Goal: Check status: Check status

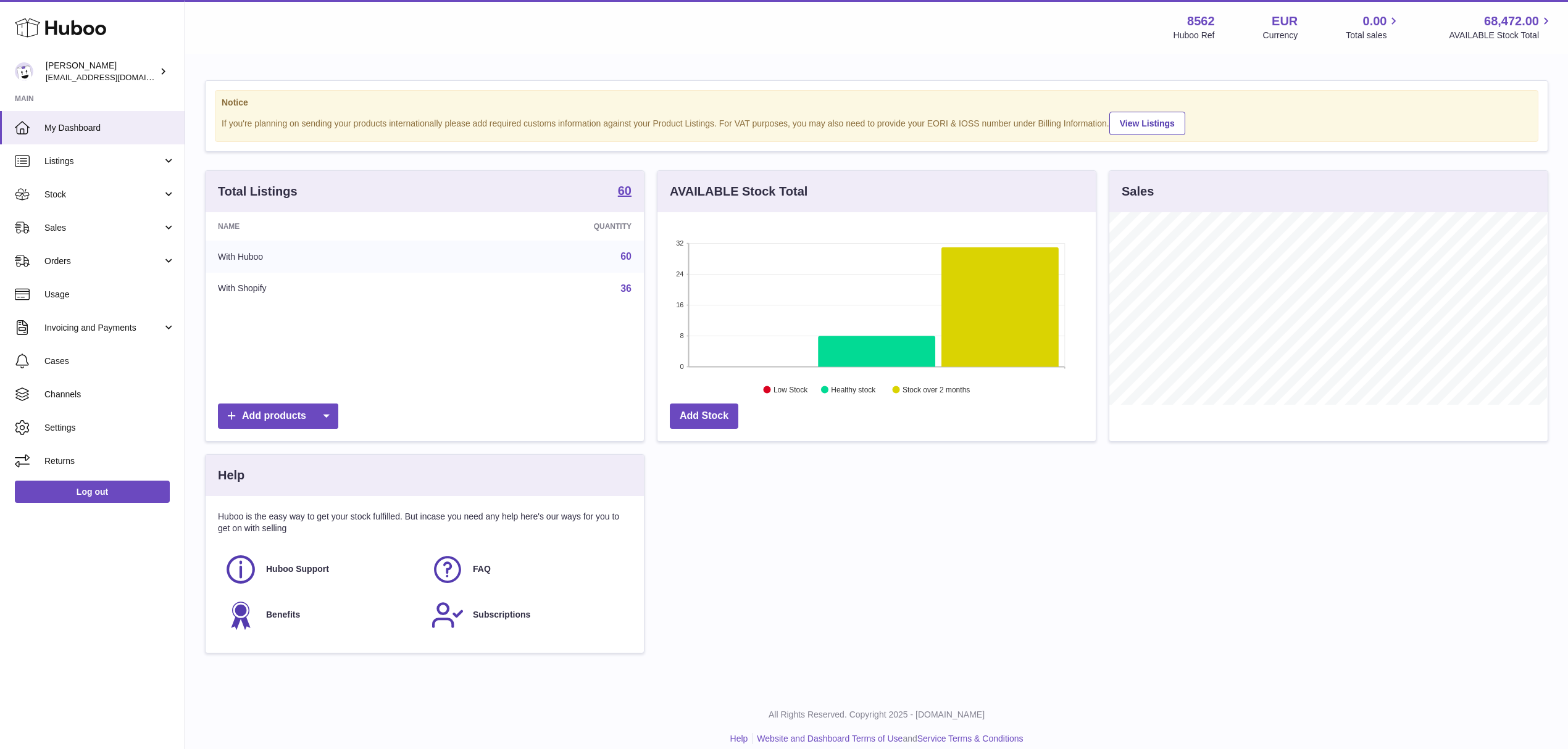
scroll to position [192, 438]
click at [134, 195] on span "Stock" at bounding box center [103, 194] width 118 height 12
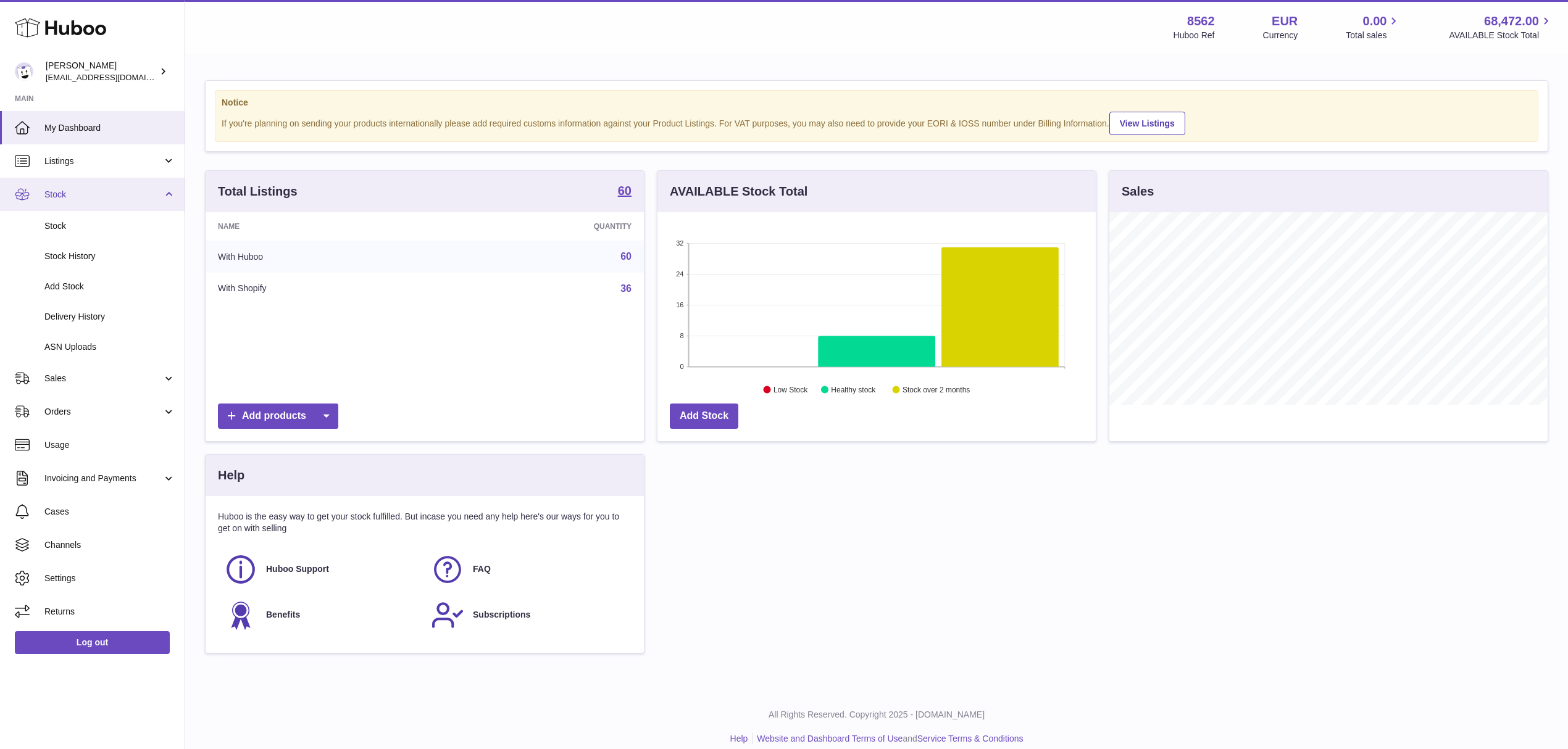
click at [122, 199] on span "Stock" at bounding box center [103, 194] width 118 height 12
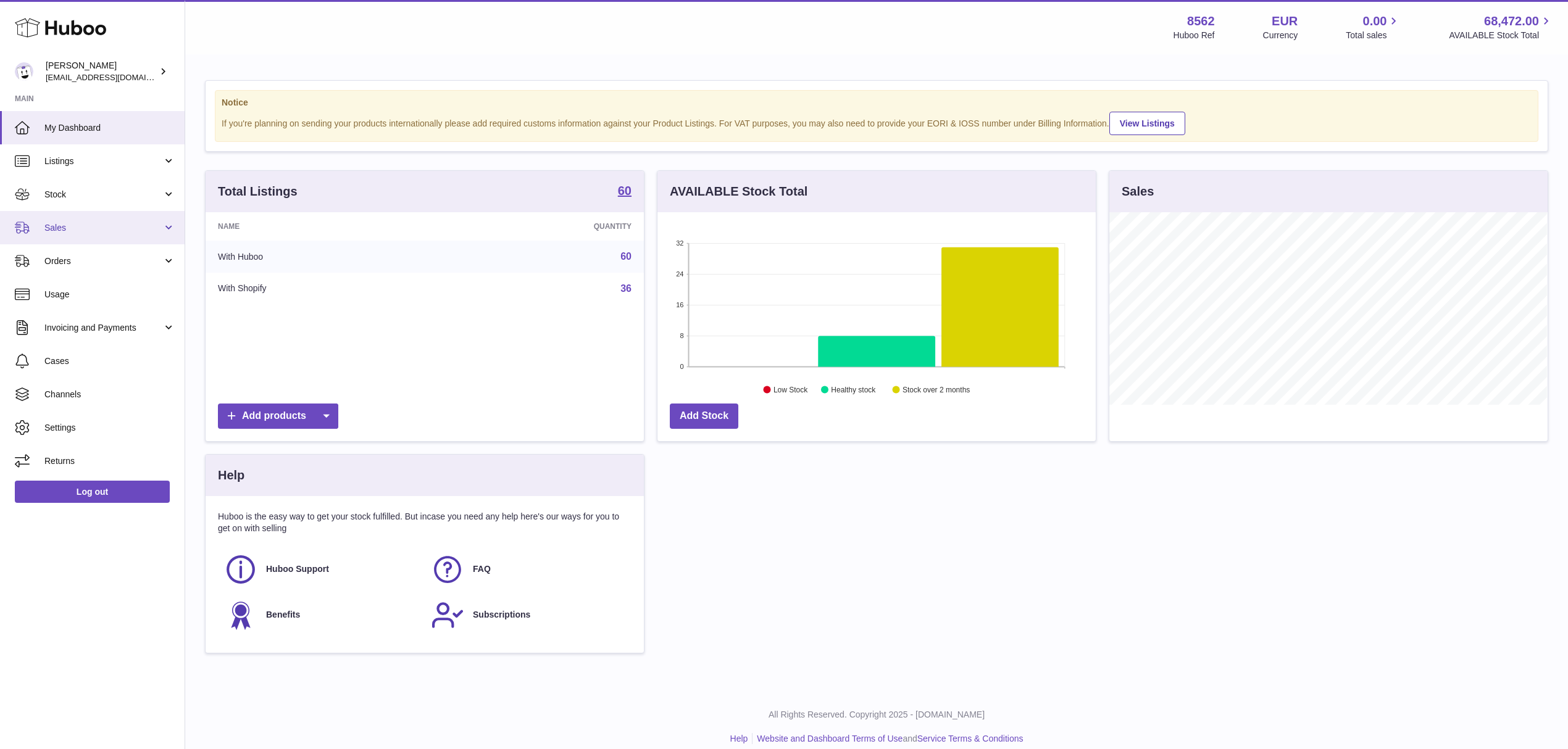
click at [105, 226] on span "Sales" at bounding box center [103, 228] width 118 height 12
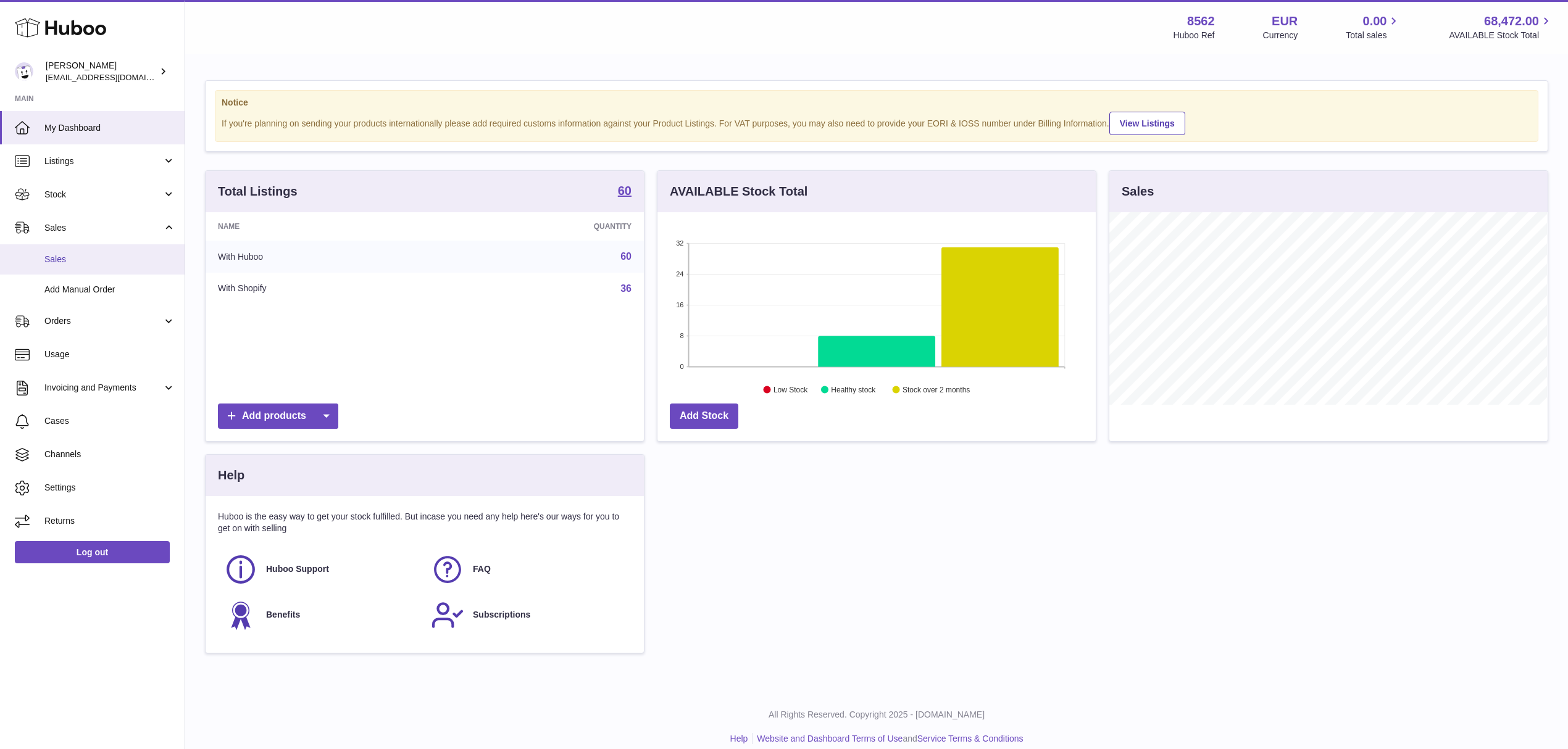
click at [98, 254] on span "Sales" at bounding box center [110, 260] width 131 height 12
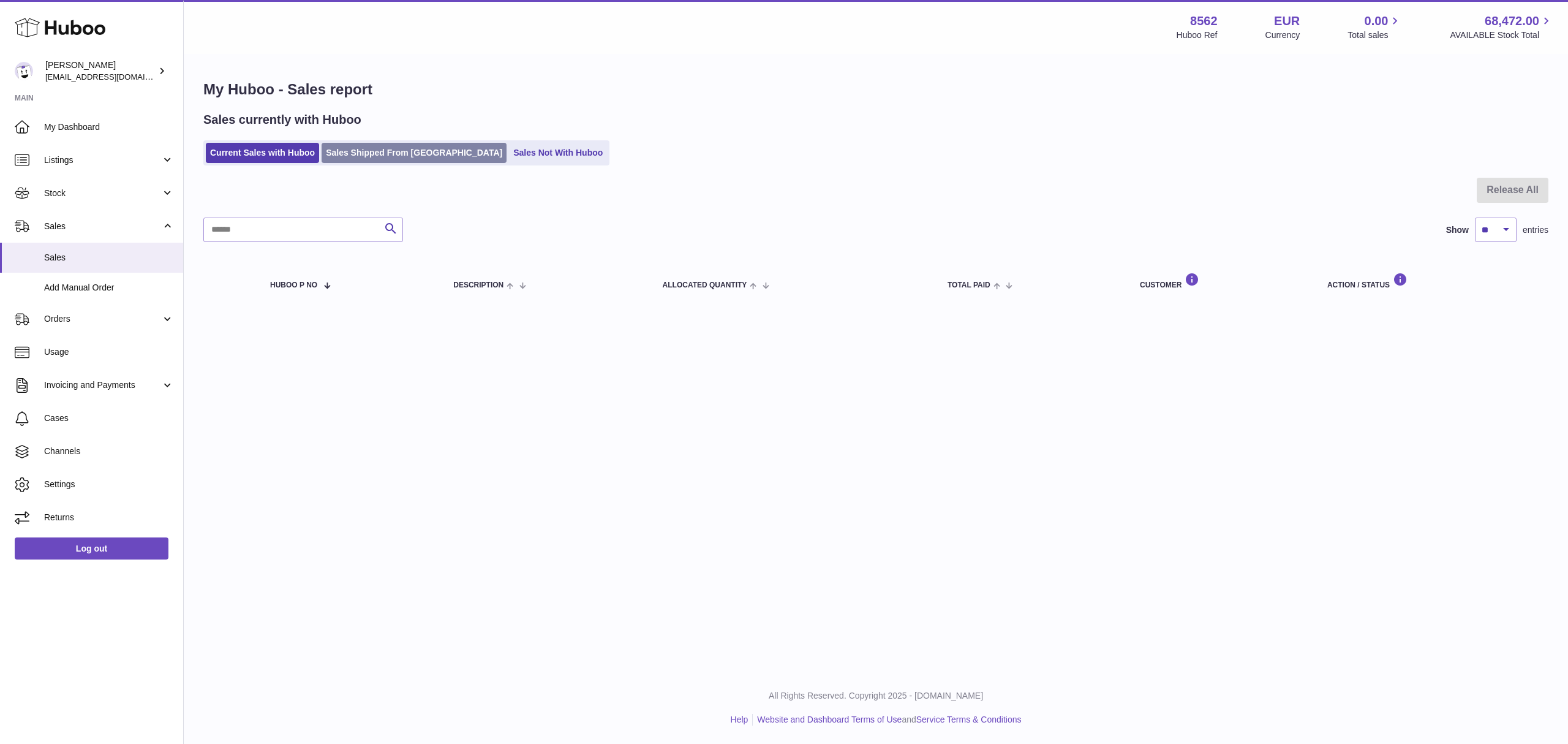
click at [369, 144] on link "Sales Shipped From [GEOGRAPHIC_DATA]" at bounding box center [414, 153] width 185 height 20
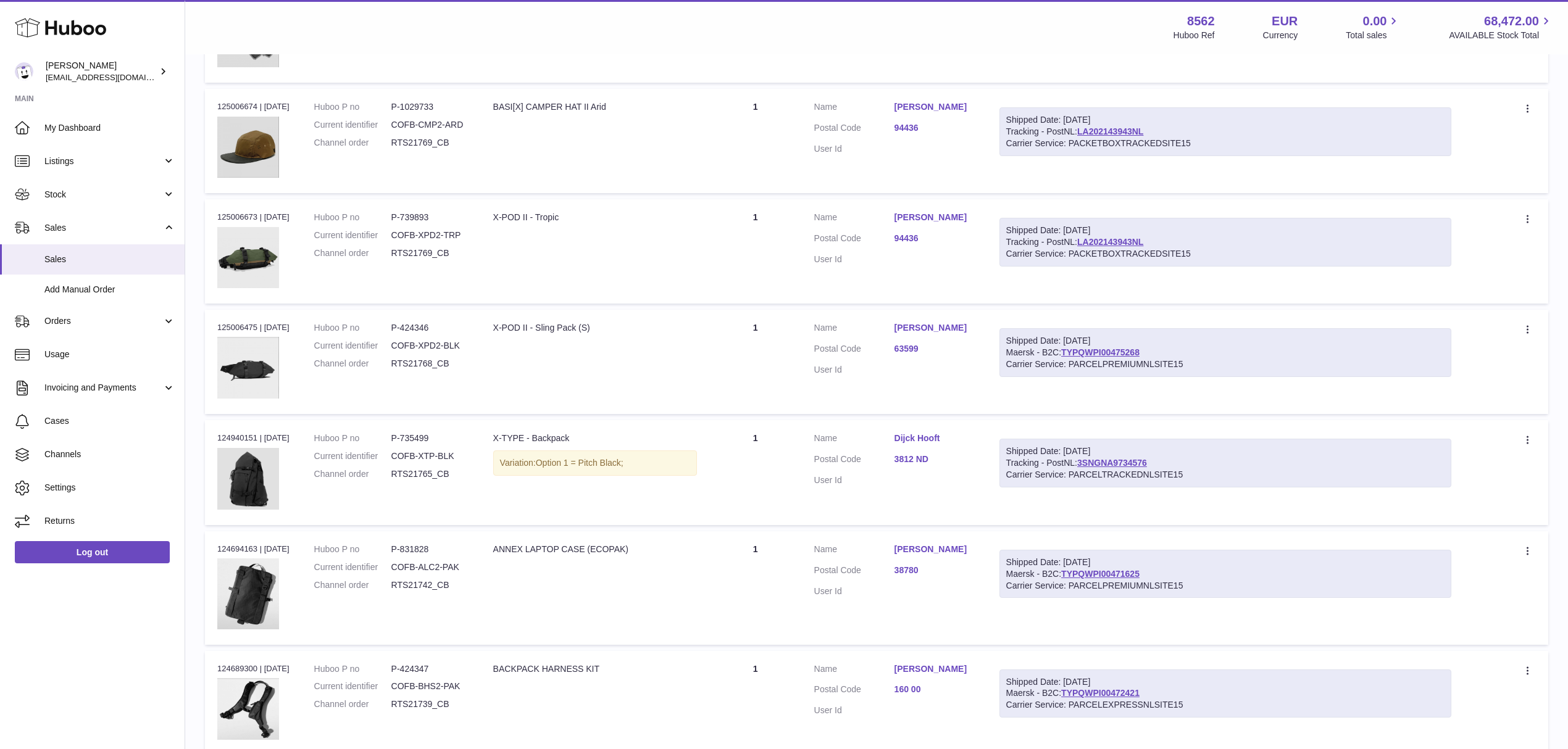
scroll to position [741, 0]
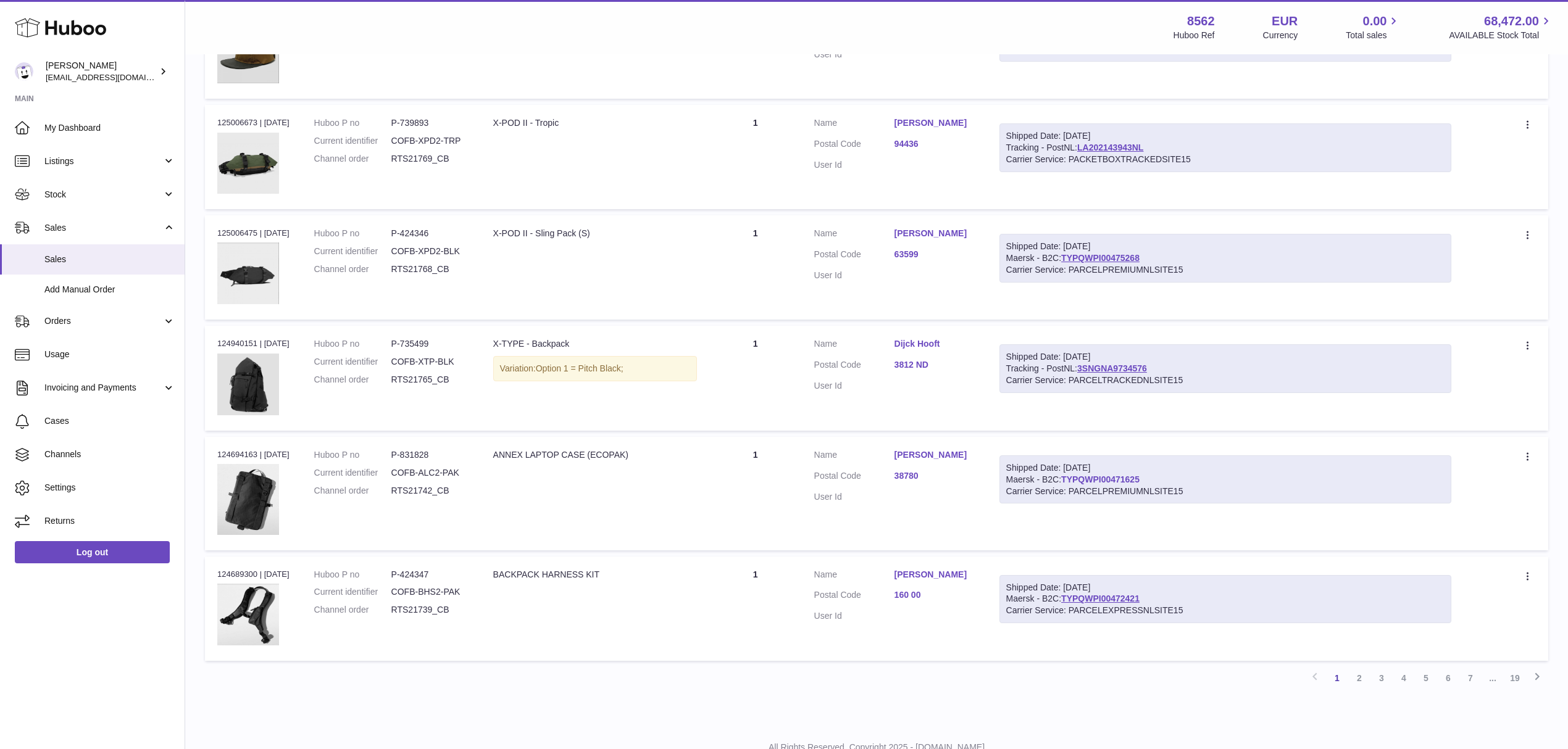
click at [1134, 474] on link "TYPQWPI00471625" at bounding box center [1101, 479] width 79 height 10
click at [915, 590] on link "160 00" at bounding box center [935, 595] width 81 height 12
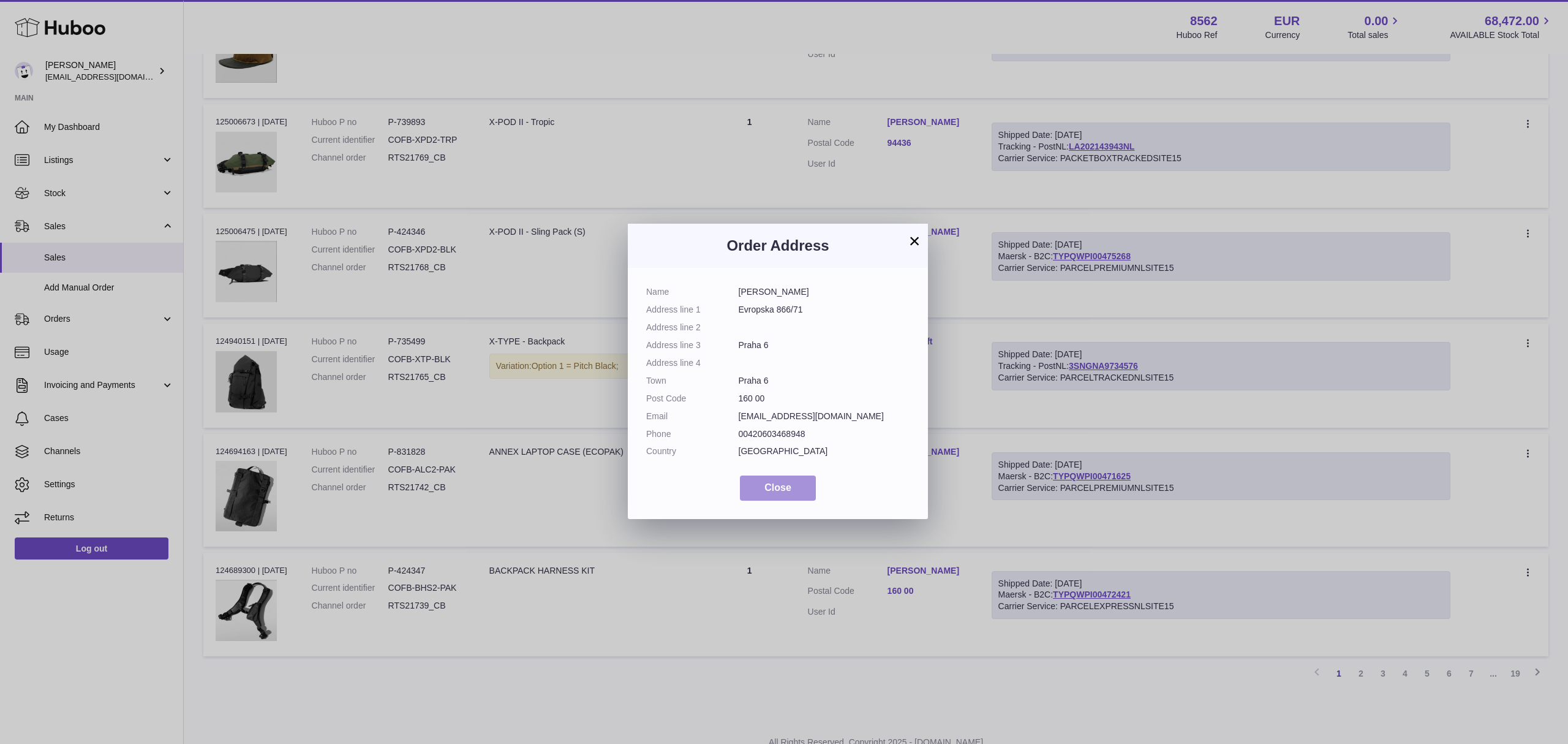
click at [795, 489] on button "Close" at bounding box center [778, 488] width 76 height 25
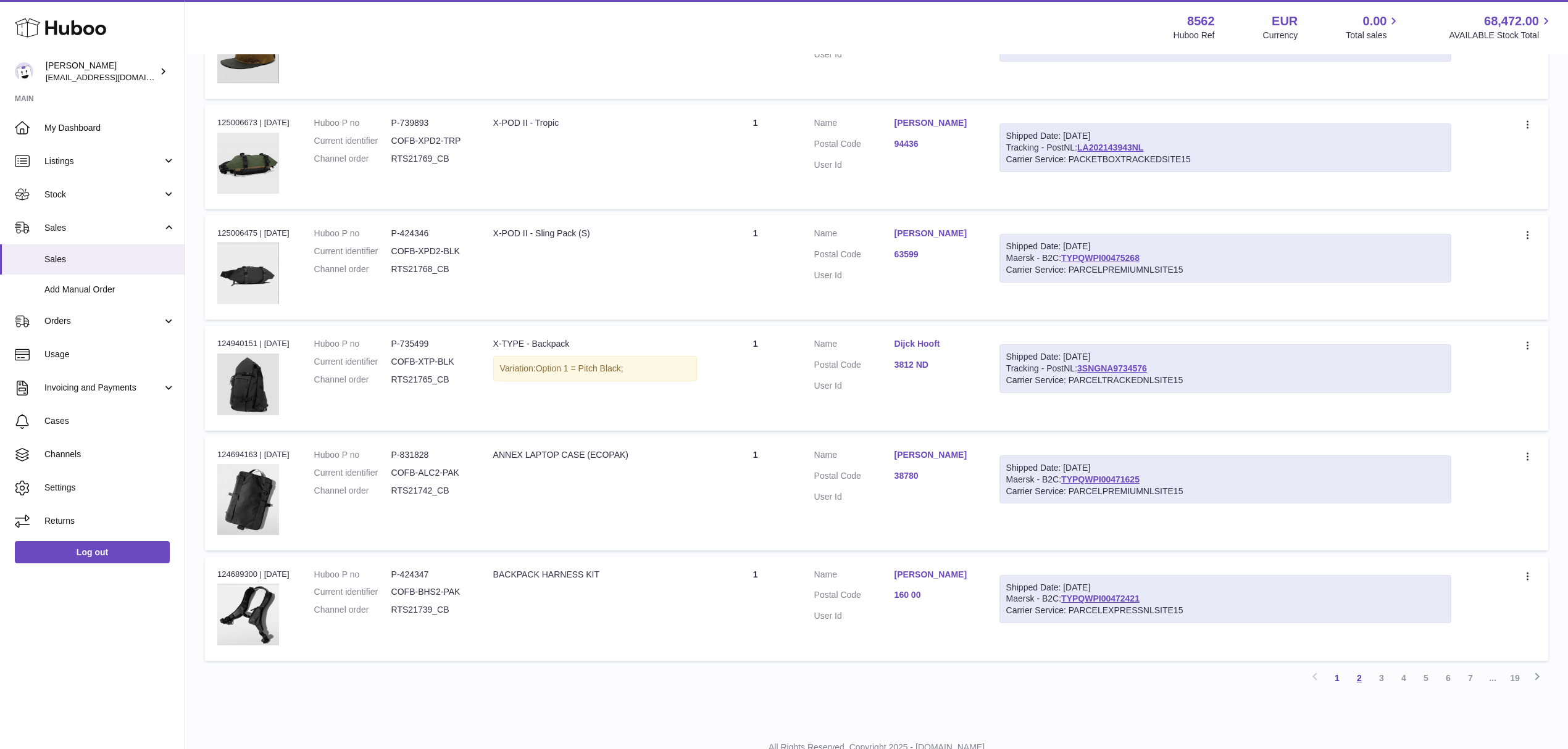
click at [1361, 678] on link "2" at bounding box center [1360, 679] width 23 height 22
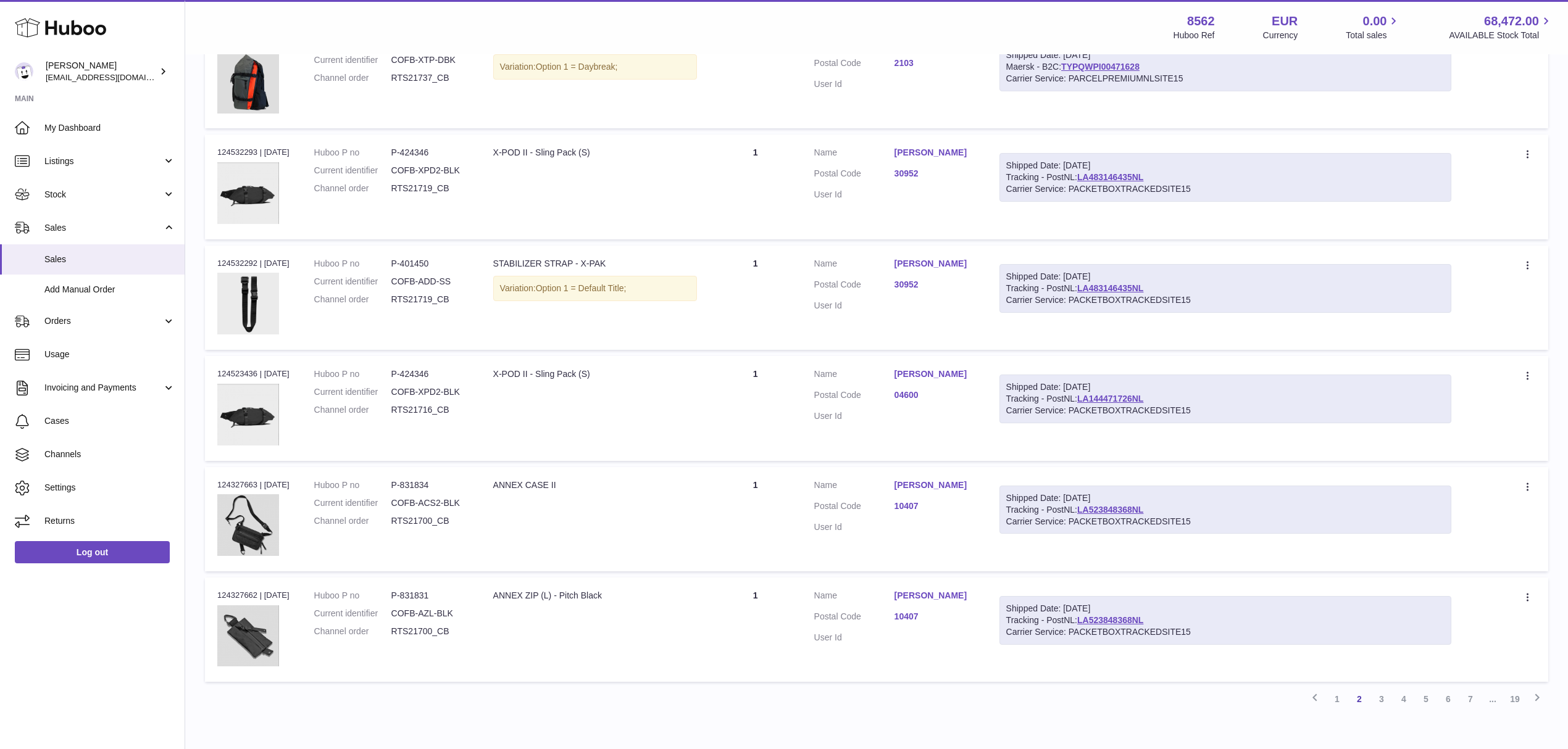
scroll to position [777, 0]
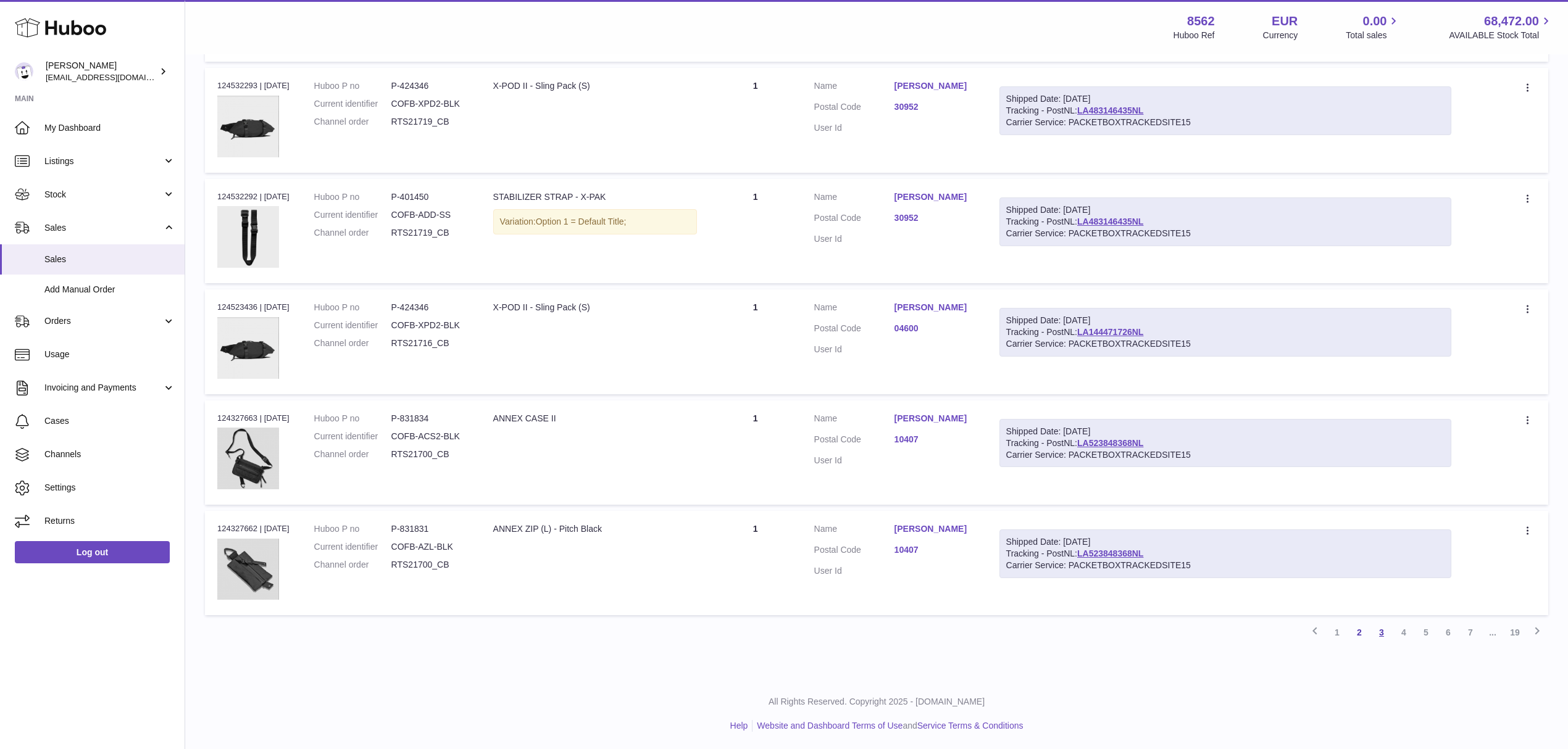
click at [1378, 629] on link "3" at bounding box center [1381, 633] width 23 height 22
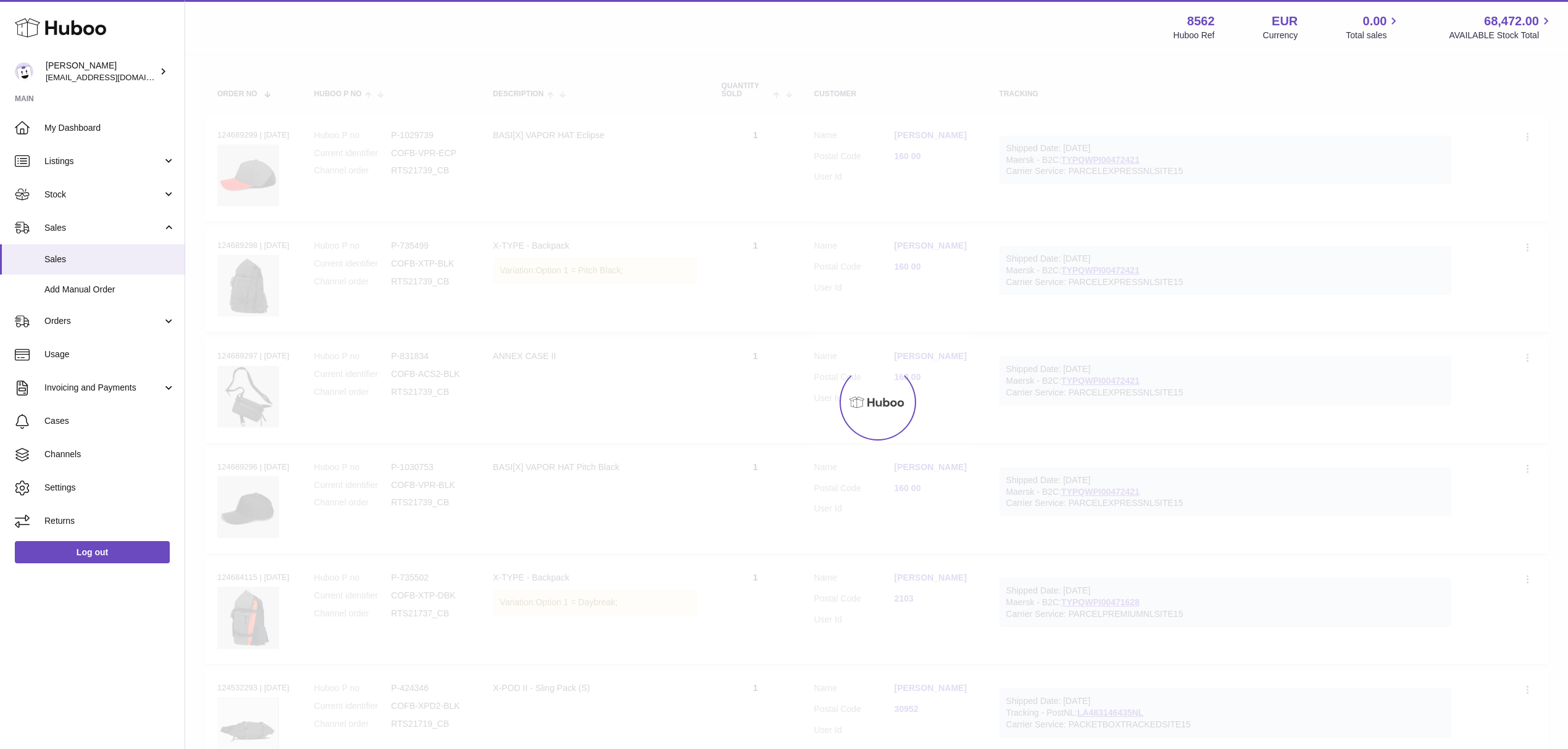
scroll to position [55, 0]
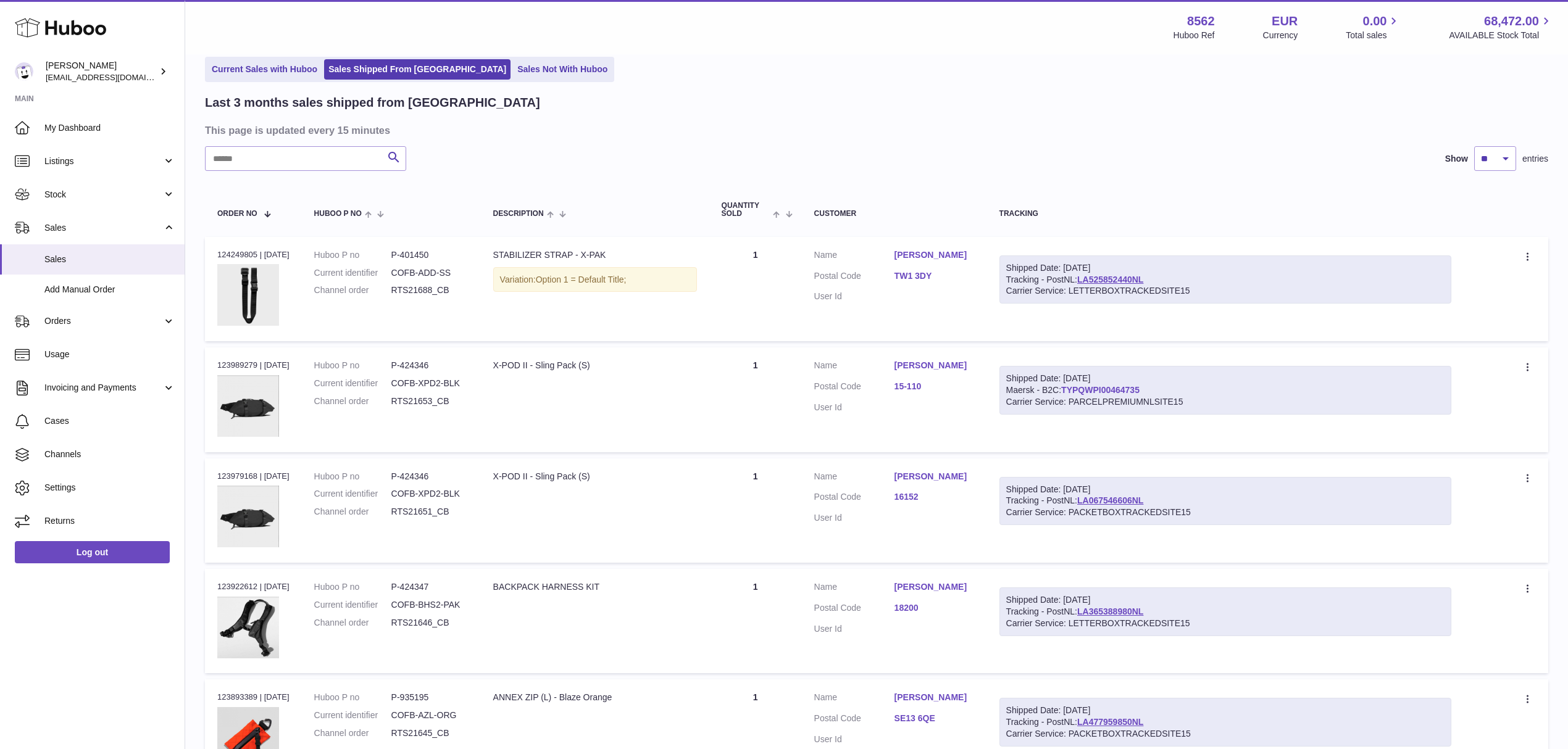
click at [1132, 389] on link "TYPQWPI00464735" at bounding box center [1101, 390] width 79 height 10
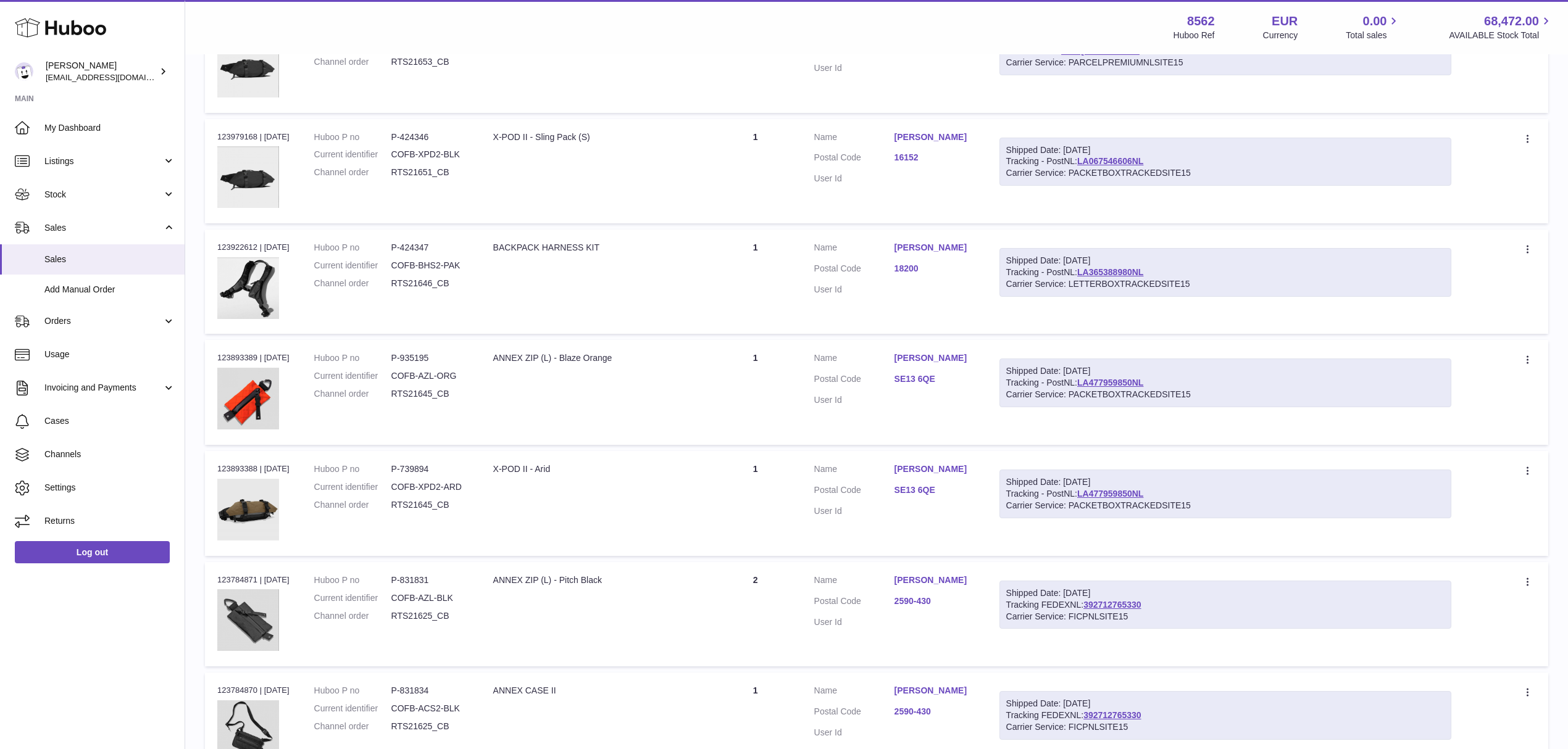
scroll to position [632, 0]
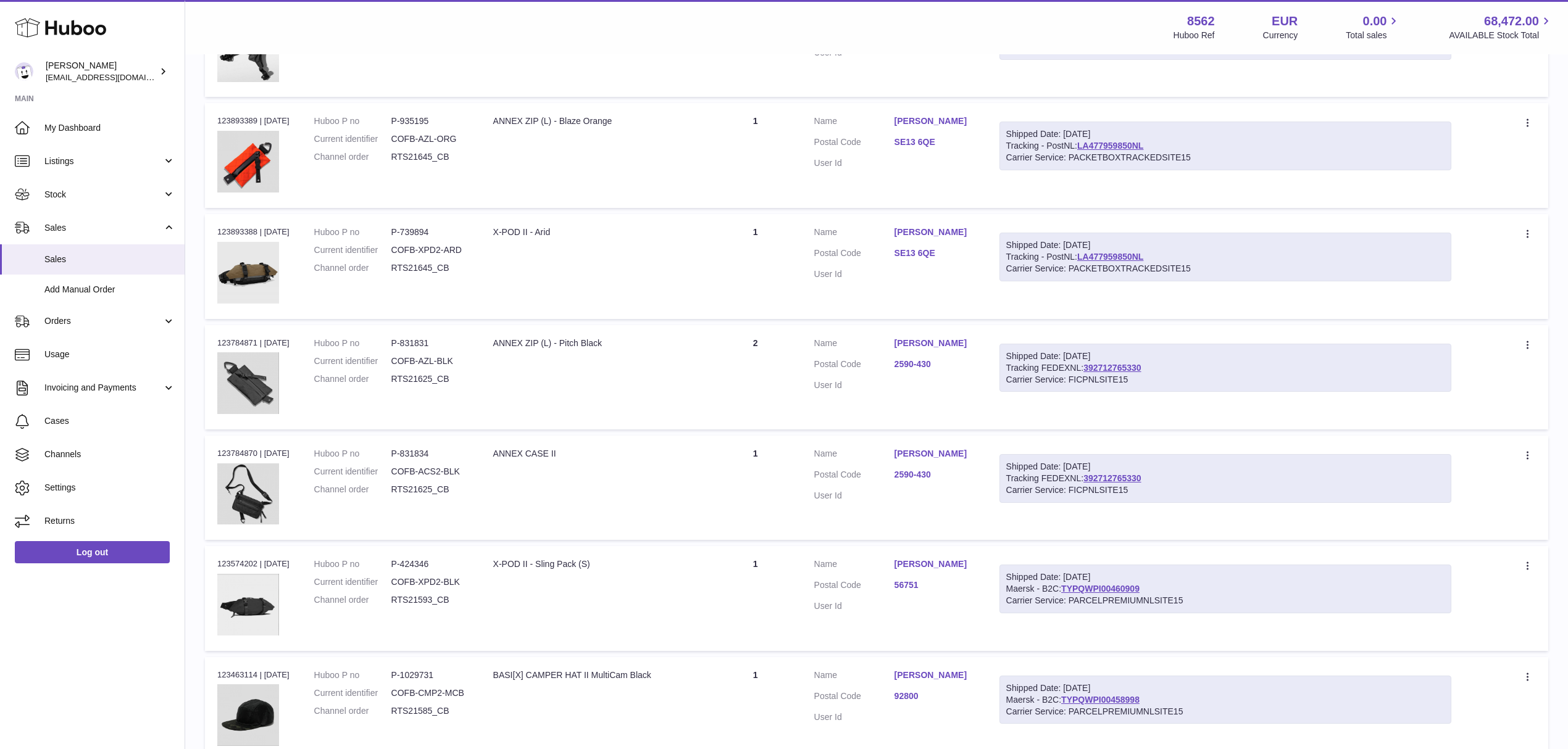
click at [920, 702] on link "92800" at bounding box center [935, 697] width 81 height 12
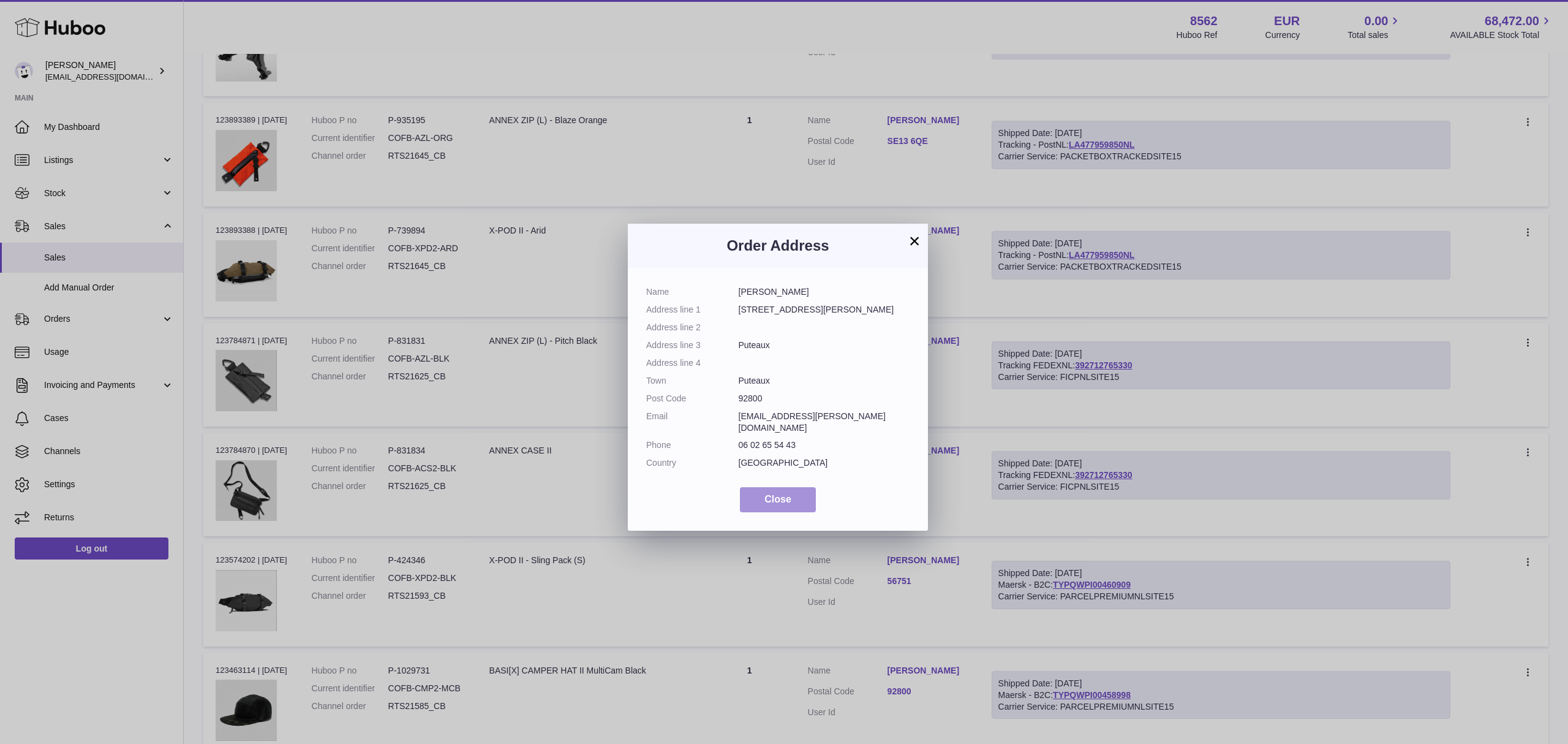
click at [799, 487] on button "Close" at bounding box center [778, 499] width 76 height 25
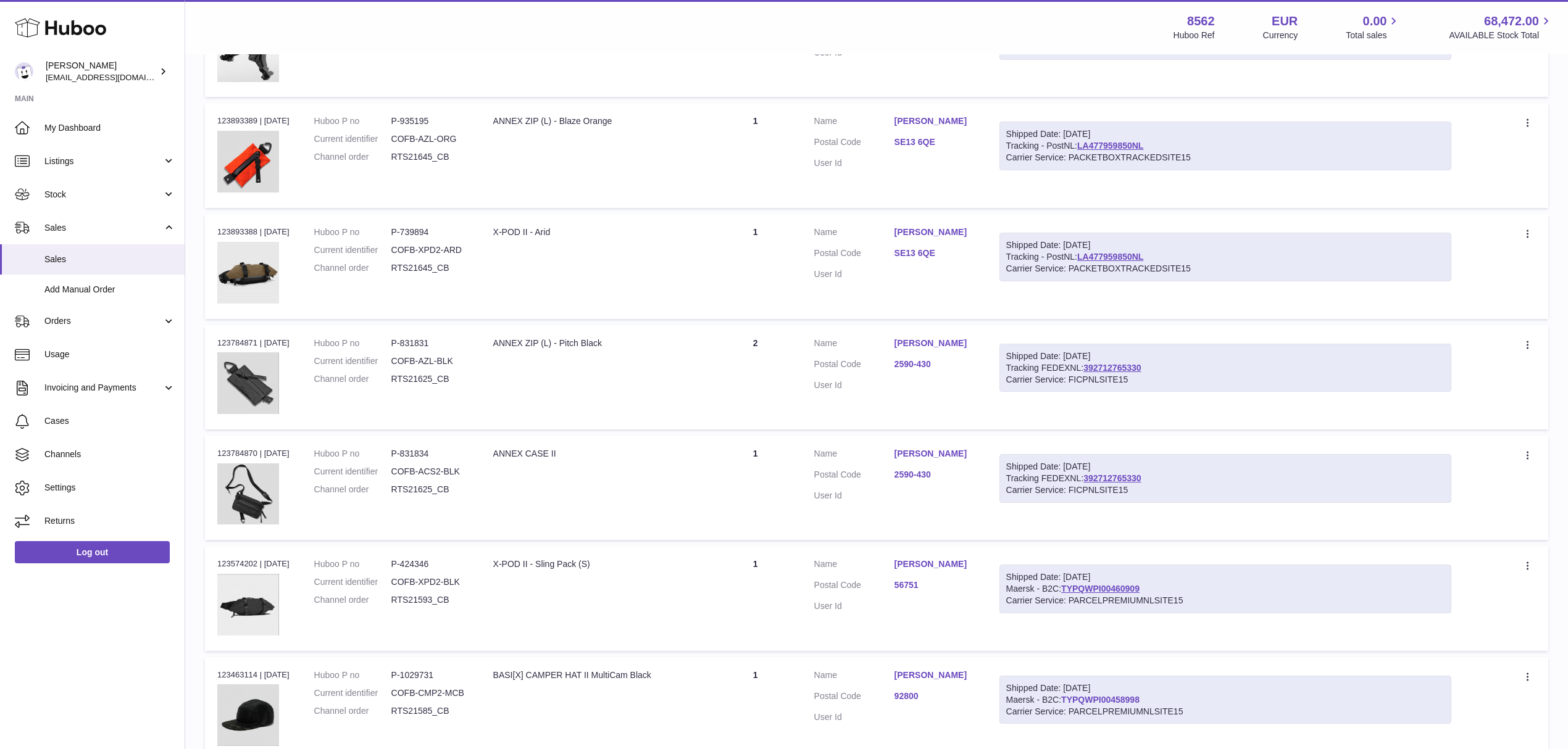
click at [1139, 698] on link "TYPQWPI00458998" at bounding box center [1101, 699] width 79 height 10
click at [1113, 697] on link "TYPQWPI00458998" at bounding box center [1101, 699] width 79 height 10
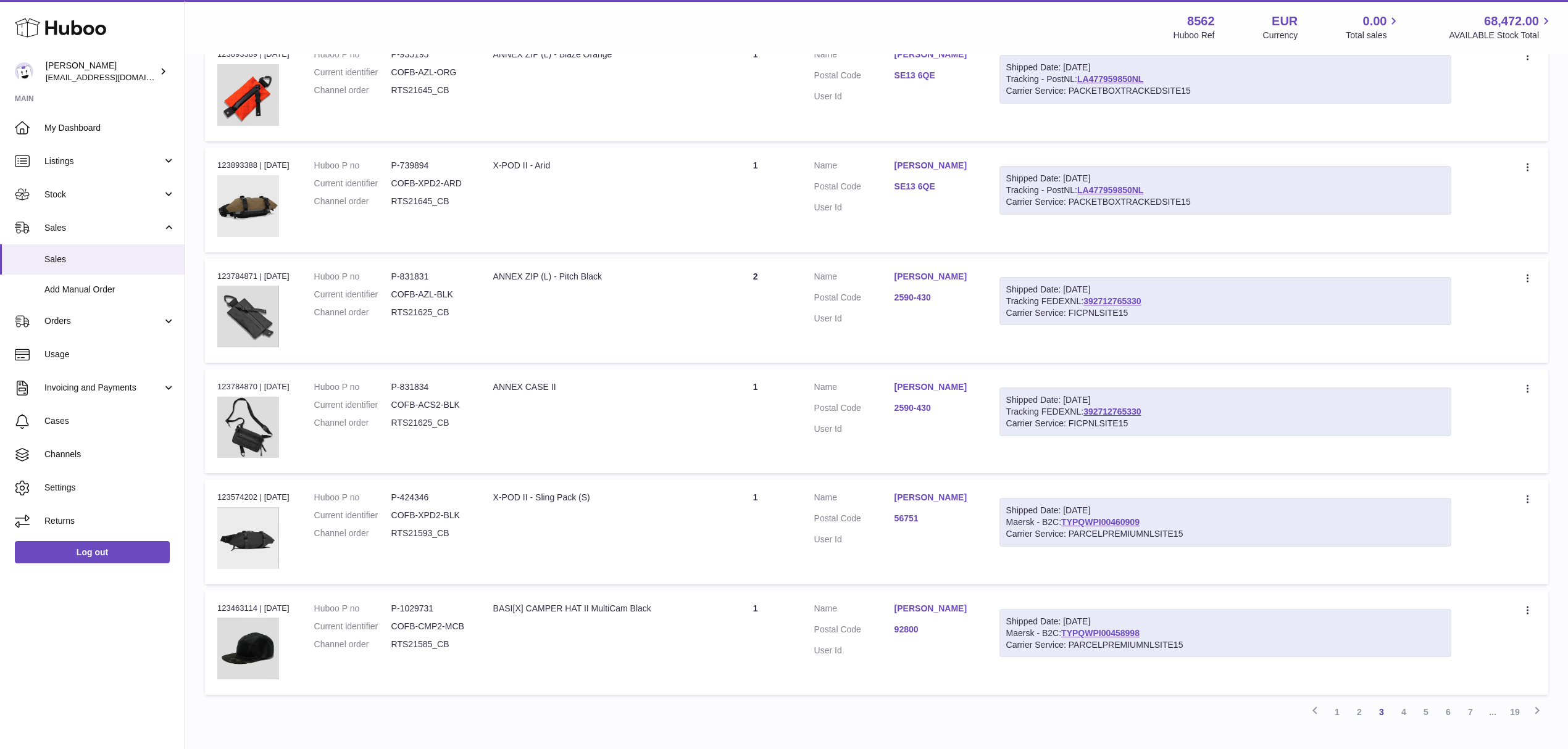
scroll to position [778, 0]
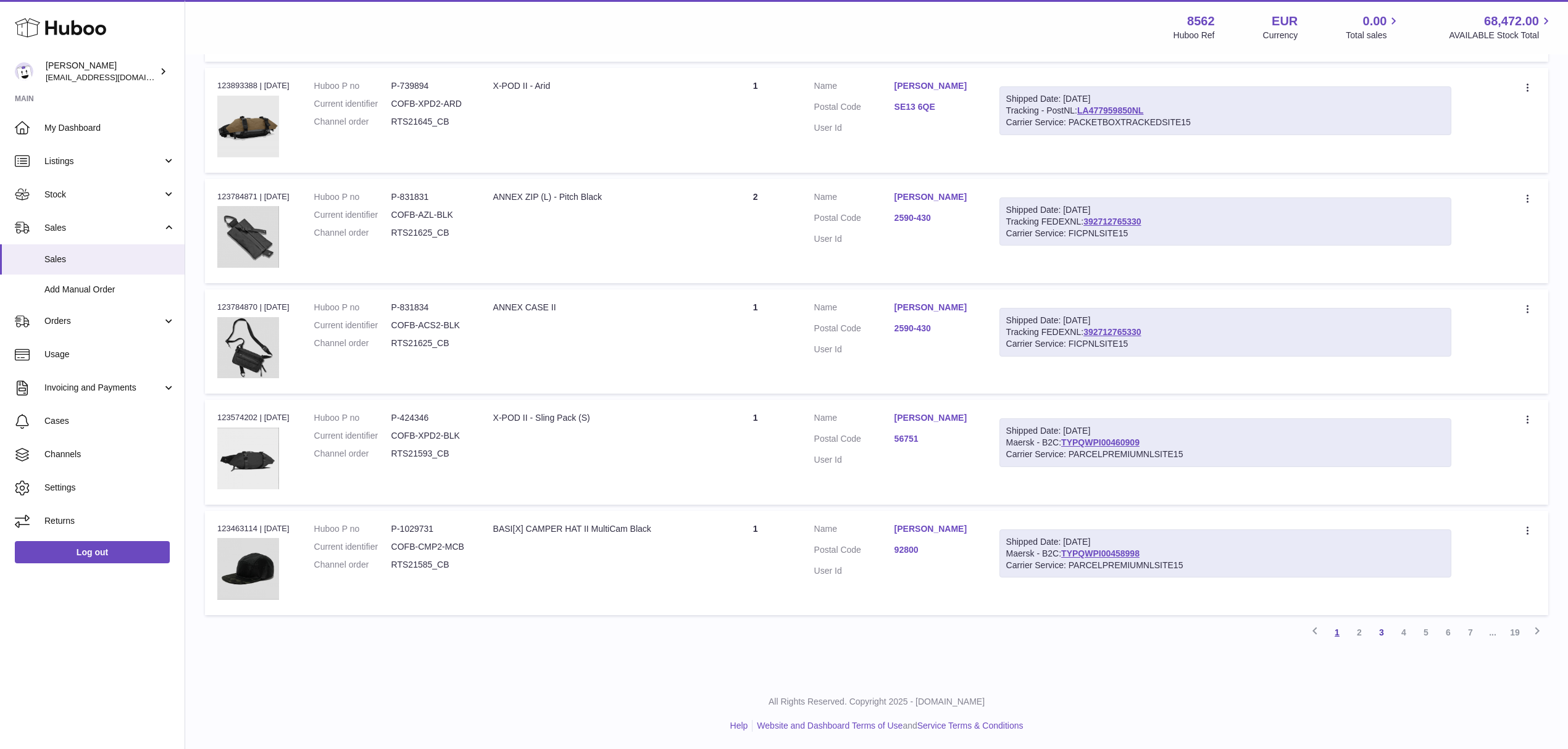
click at [1338, 631] on link "1" at bounding box center [1337, 633] width 23 height 22
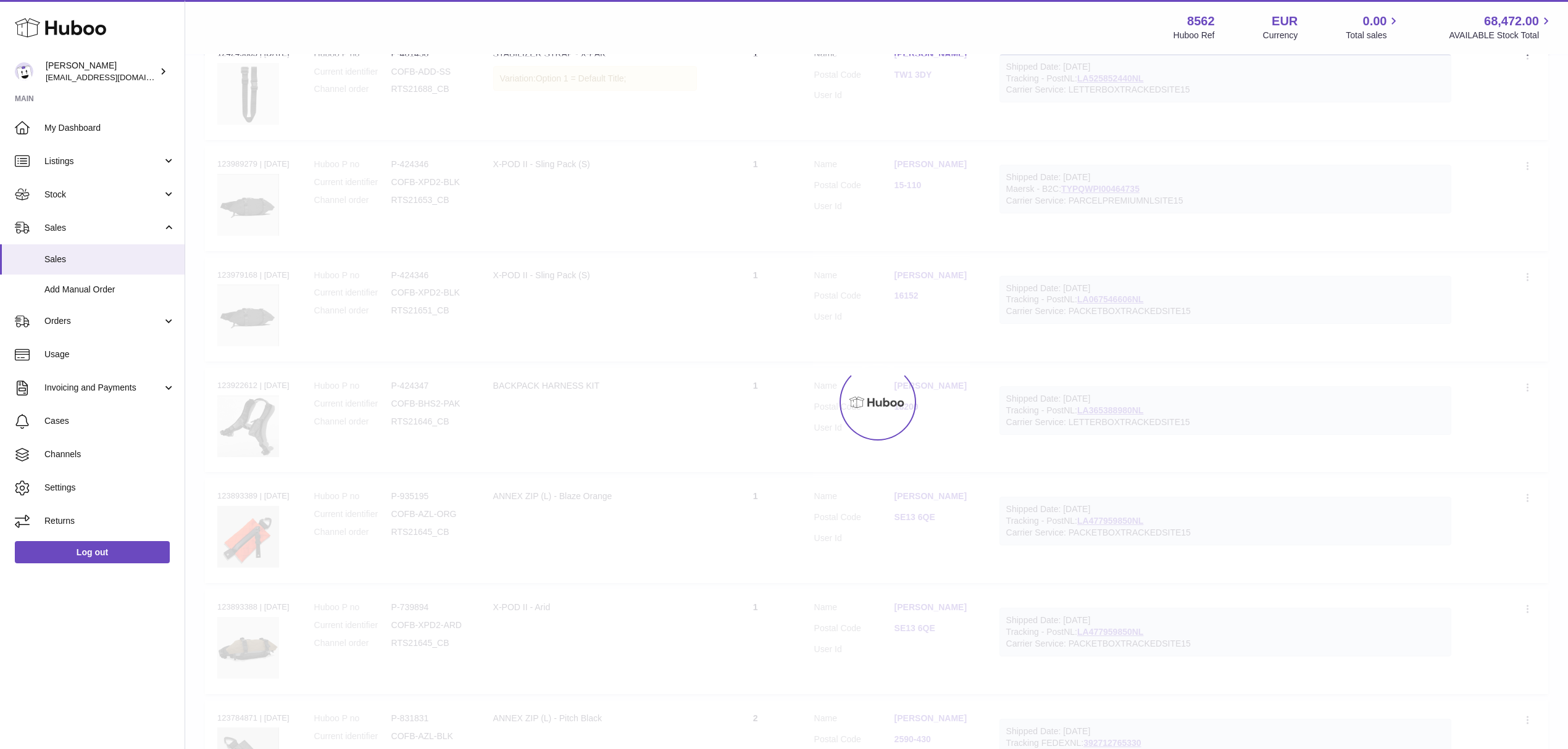
scroll to position [55, 0]
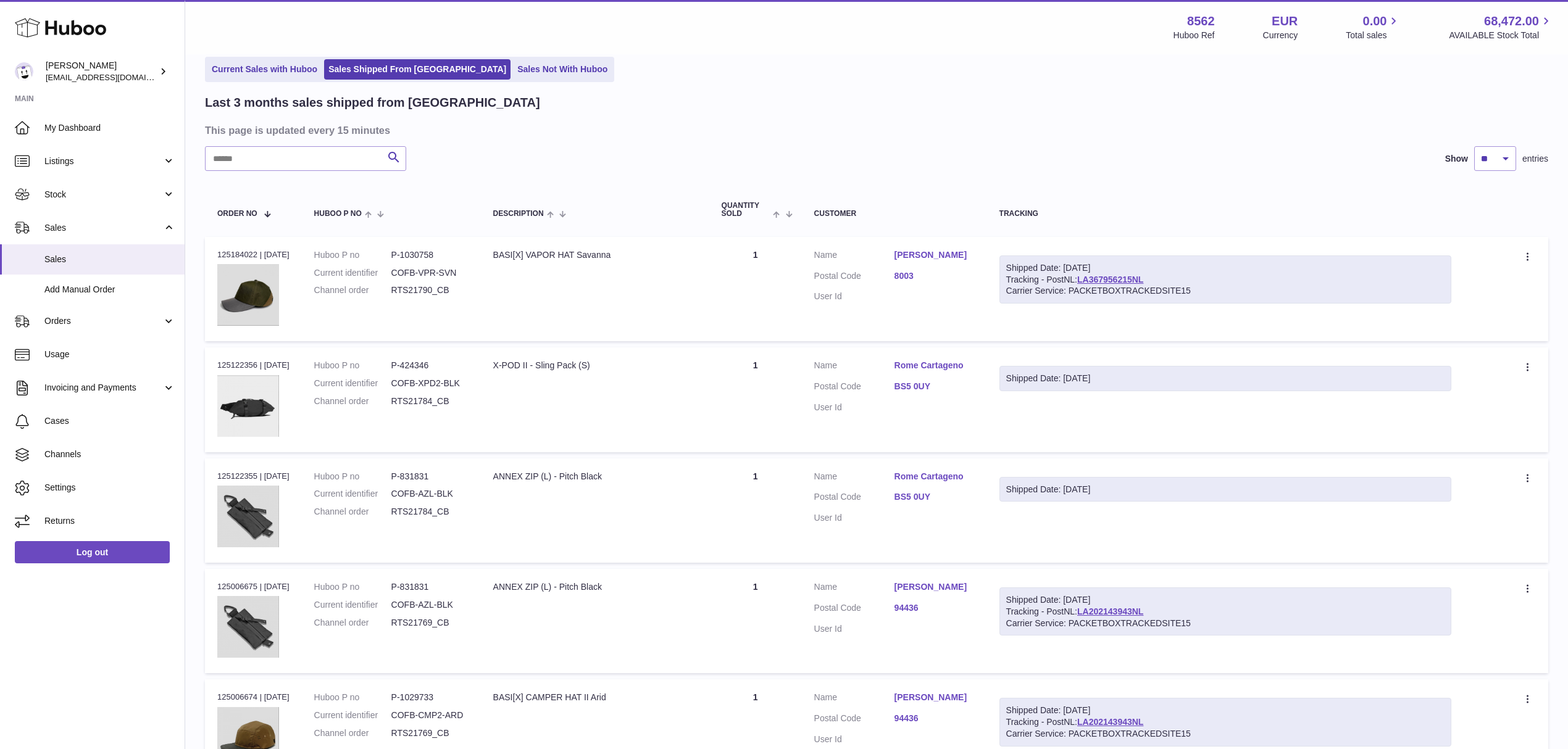
click at [927, 385] on link "BS5 0UY" at bounding box center [935, 386] width 81 height 12
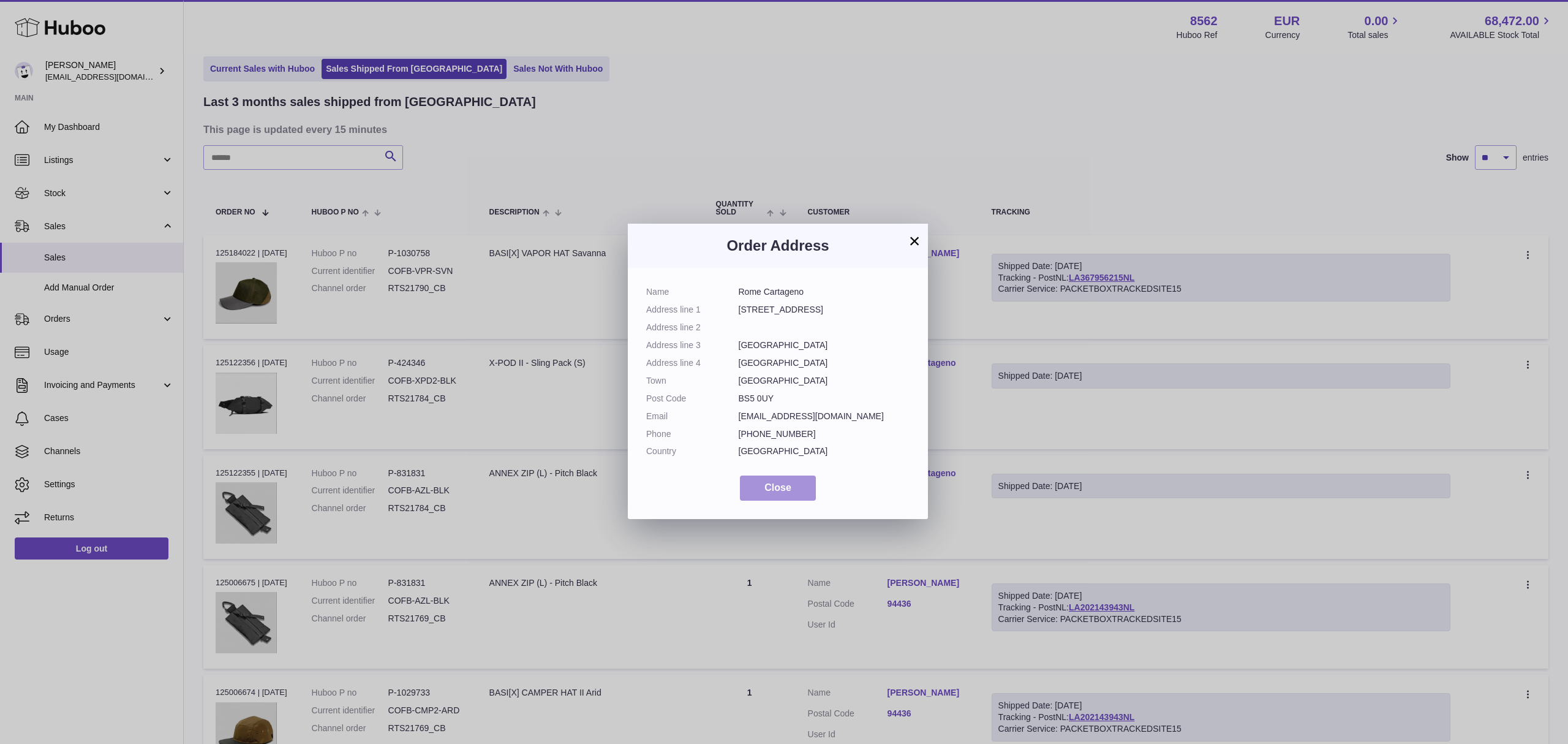
click at [770, 487] on span "Close" at bounding box center [777, 487] width 27 height 10
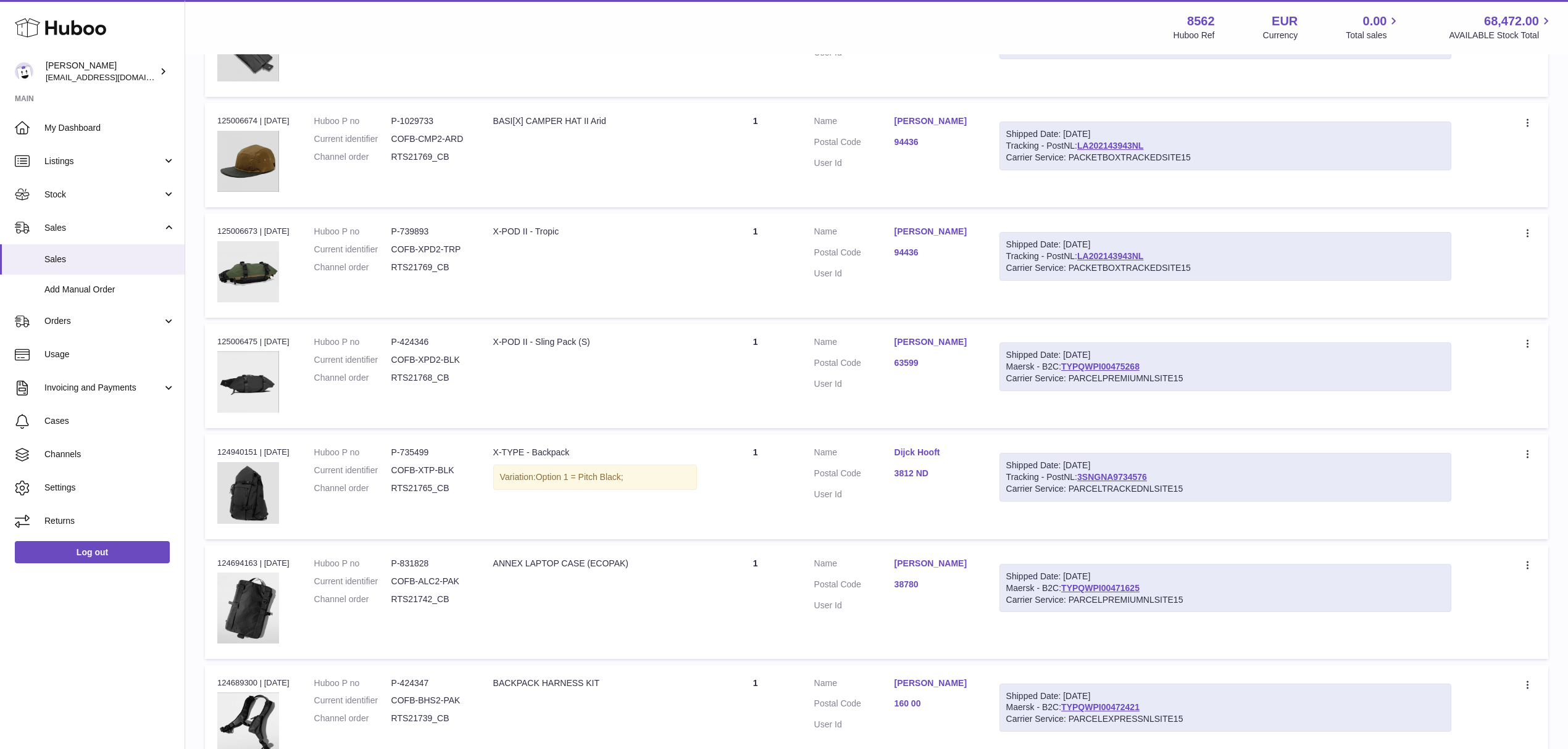
scroll to position [714, 0]
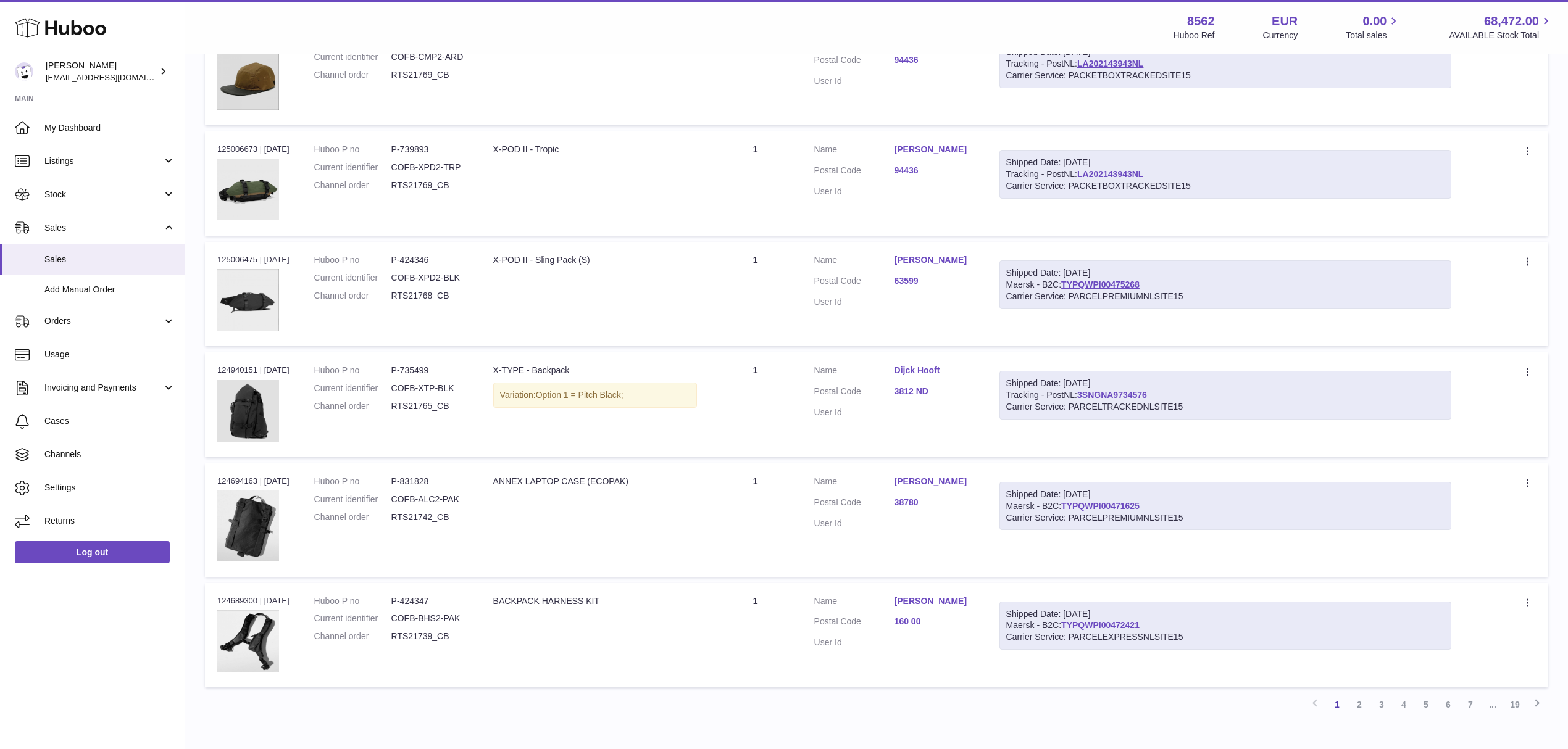
click at [927, 277] on link "63599" at bounding box center [935, 281] width 81 height 12
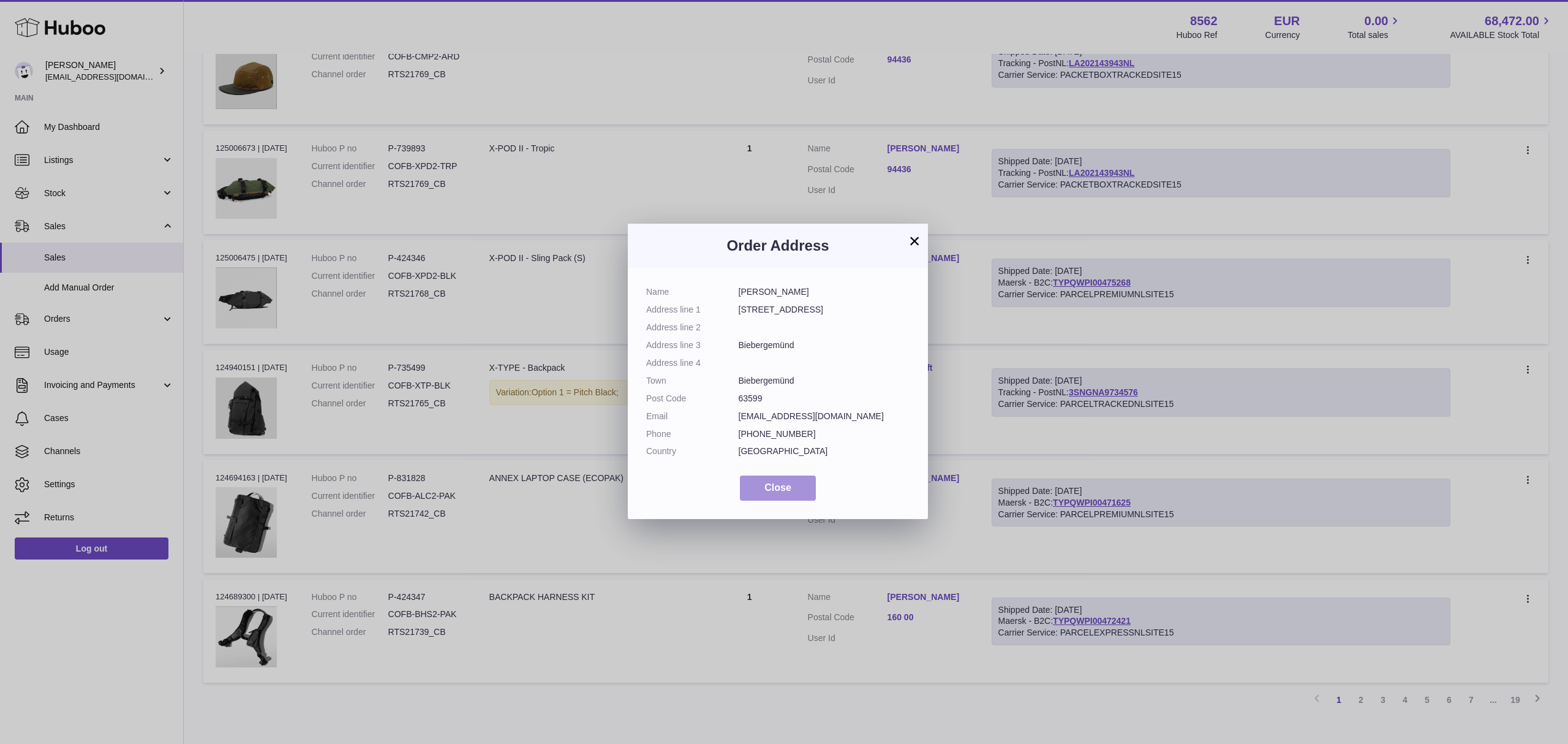
click at [777, 488] on span "Close" at bounding box center [777, 487] width 27 height 10
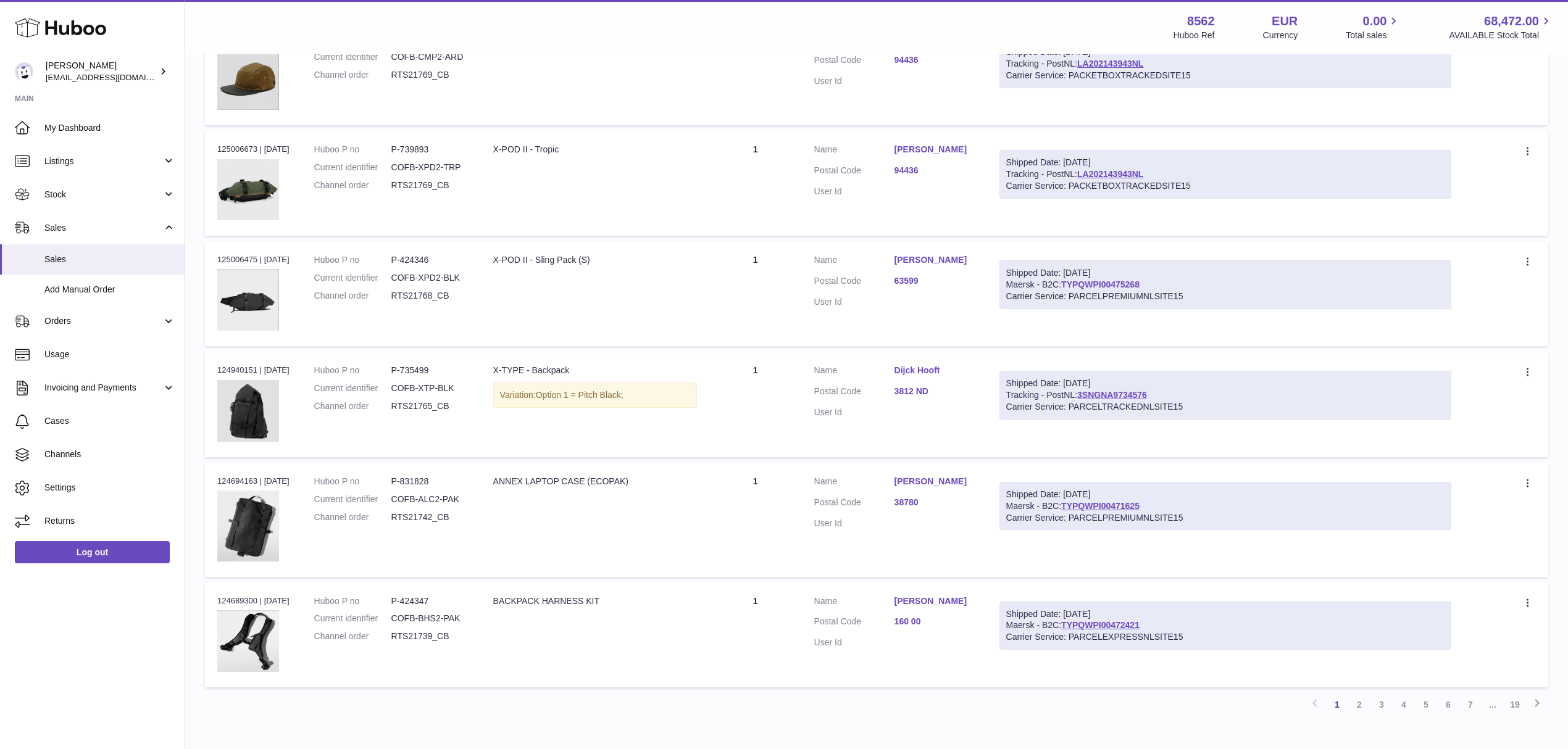
click at [1131, 286] on link "TYPQWPI00475268" at bounding box center [1101, 284] width 79 height 10
click at [1138, 506] on link "TYPQWPI00471625" at bounding box center [1101, 505] width 79 height 10
click at [916, 500] on link "38780" at bounding box center [935, 502] width 81 height 12
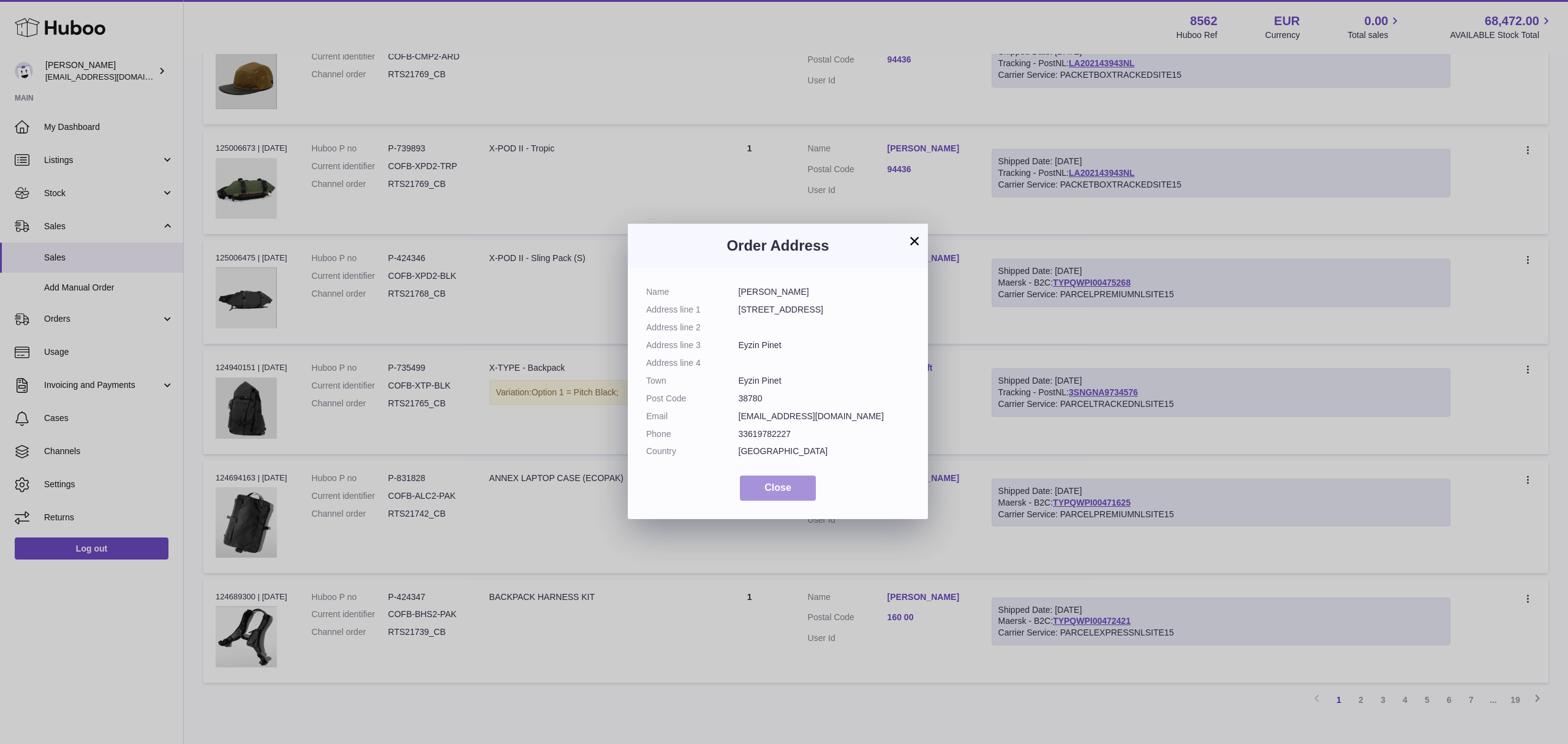
click at [794, 493] on button "Close" at bounding box center [778, 488] width 76 height 25
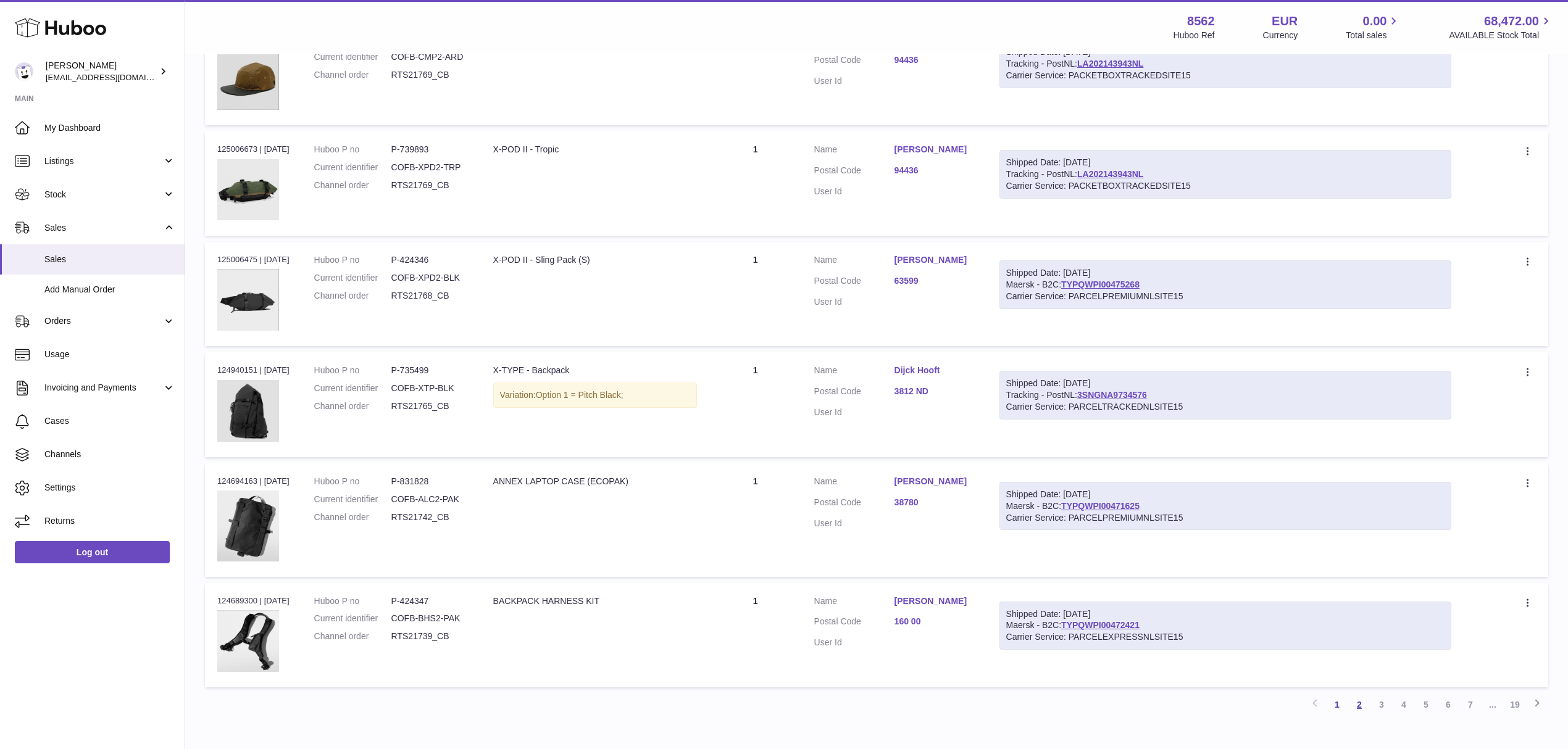
click at [1366, 707] on link "2" at bounding box center [1360, 705] width 23 height 22
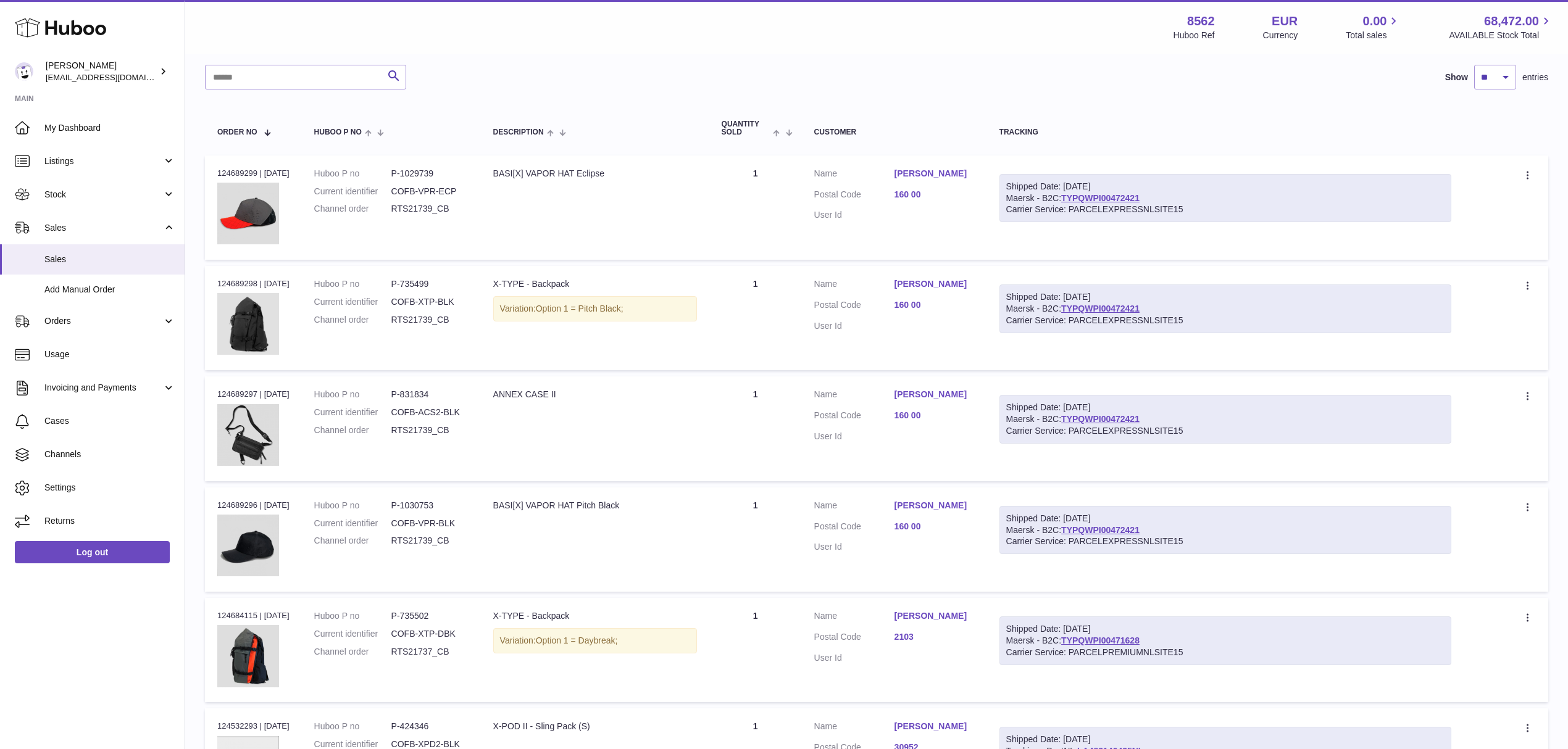
scroll to position [138, 0]
click at [920, 636] on link "2103" at bounding box center [935, 636] width 81 height 12
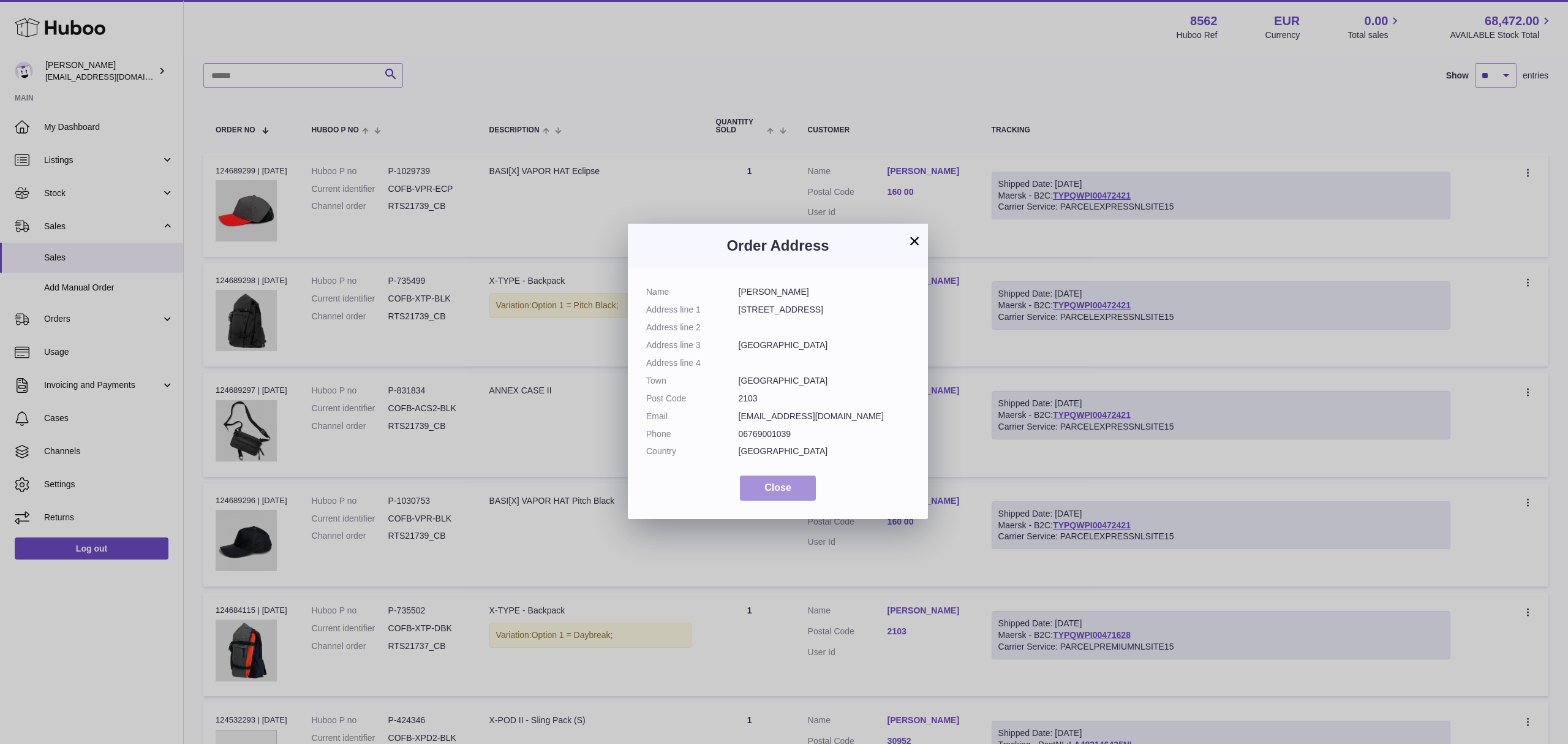
click at [777, 487] on span "Close" at bounding box center [777, 487] width 27 height 10
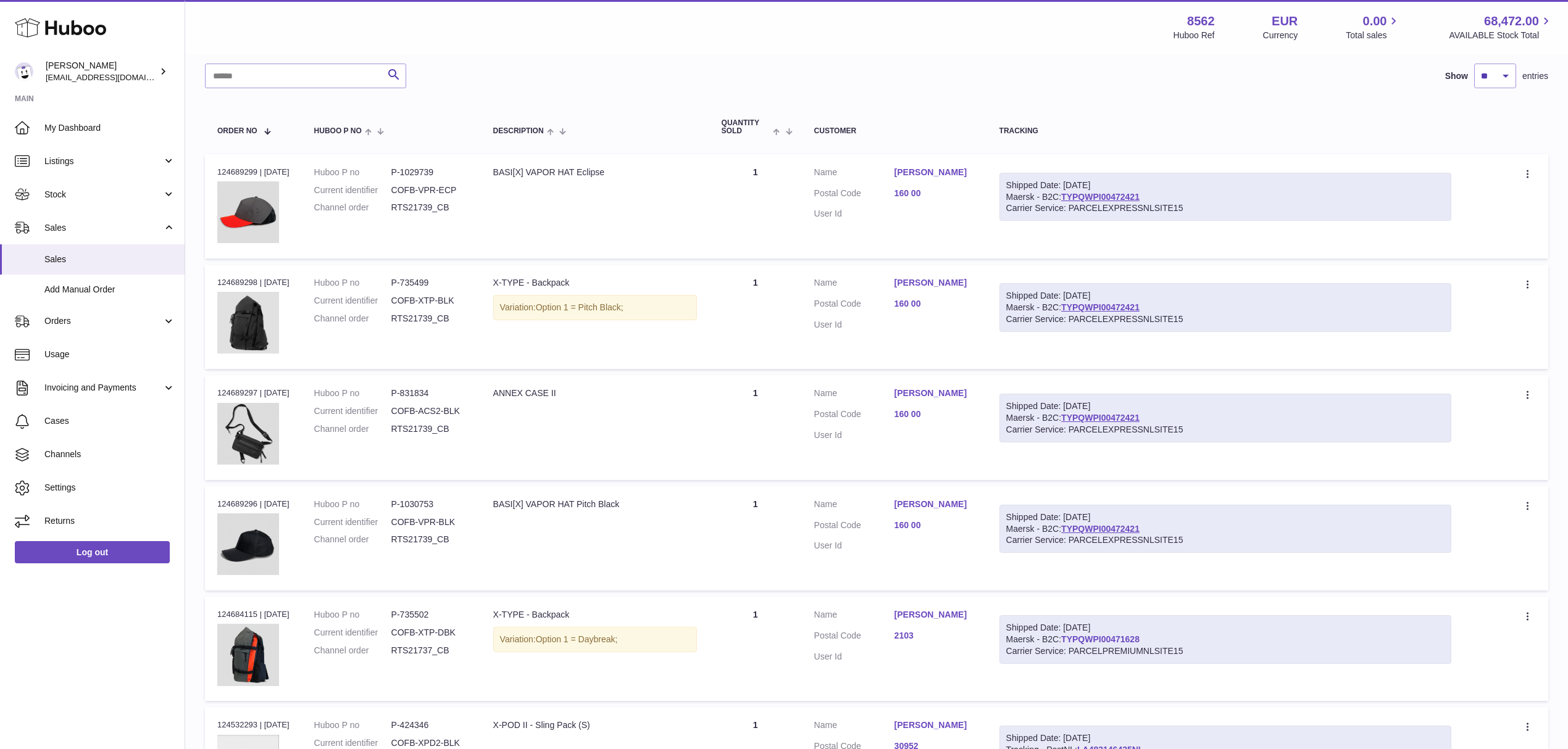
click at [1139, 637] on link "TYPQWPI00471628" at bounding box center [1101, 639] width 79 height 10
